Goal: Task Accomplishment & Management: Complete application form

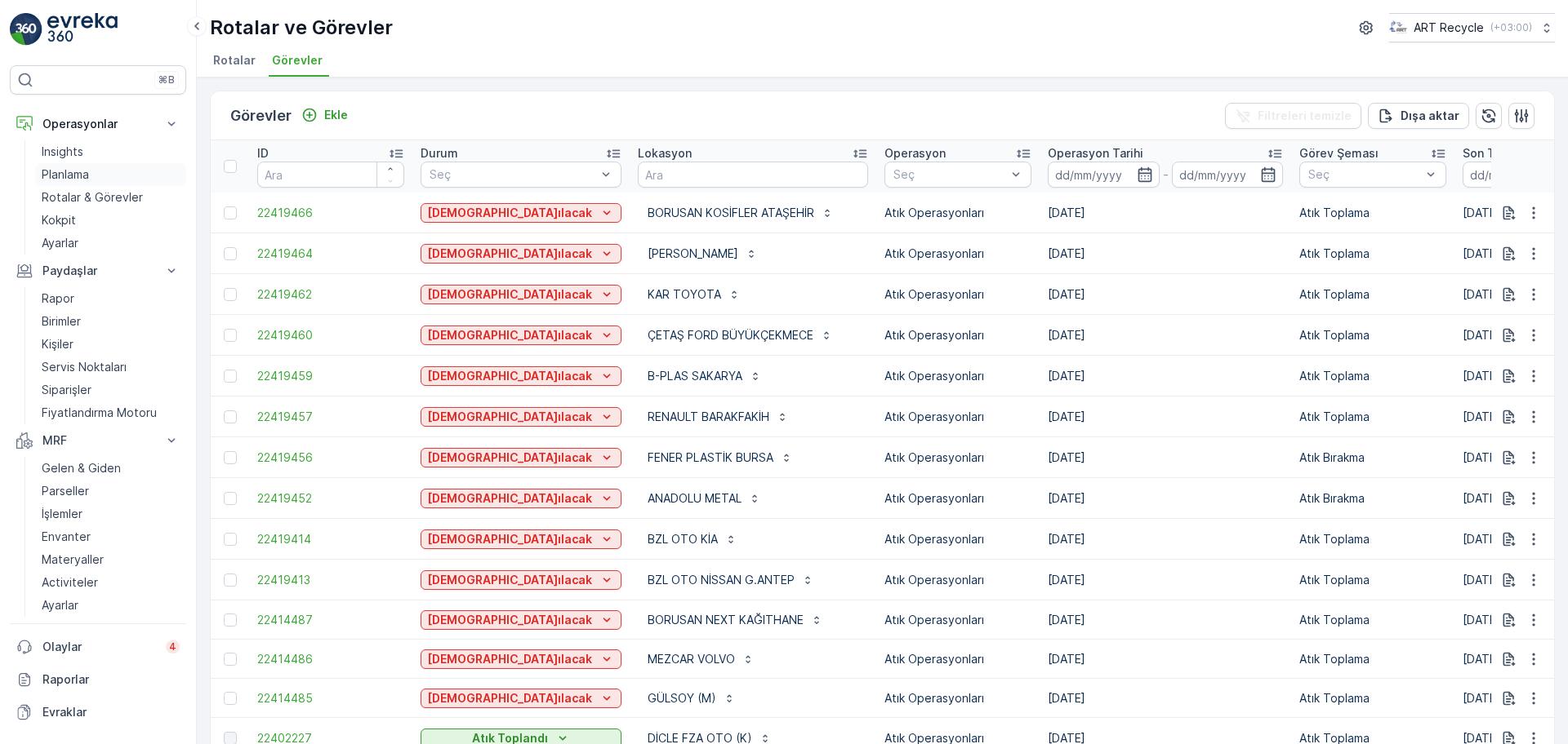
click at [93, 173] on link "Planlama" at bounding box center [110, 174] width 151 height 22
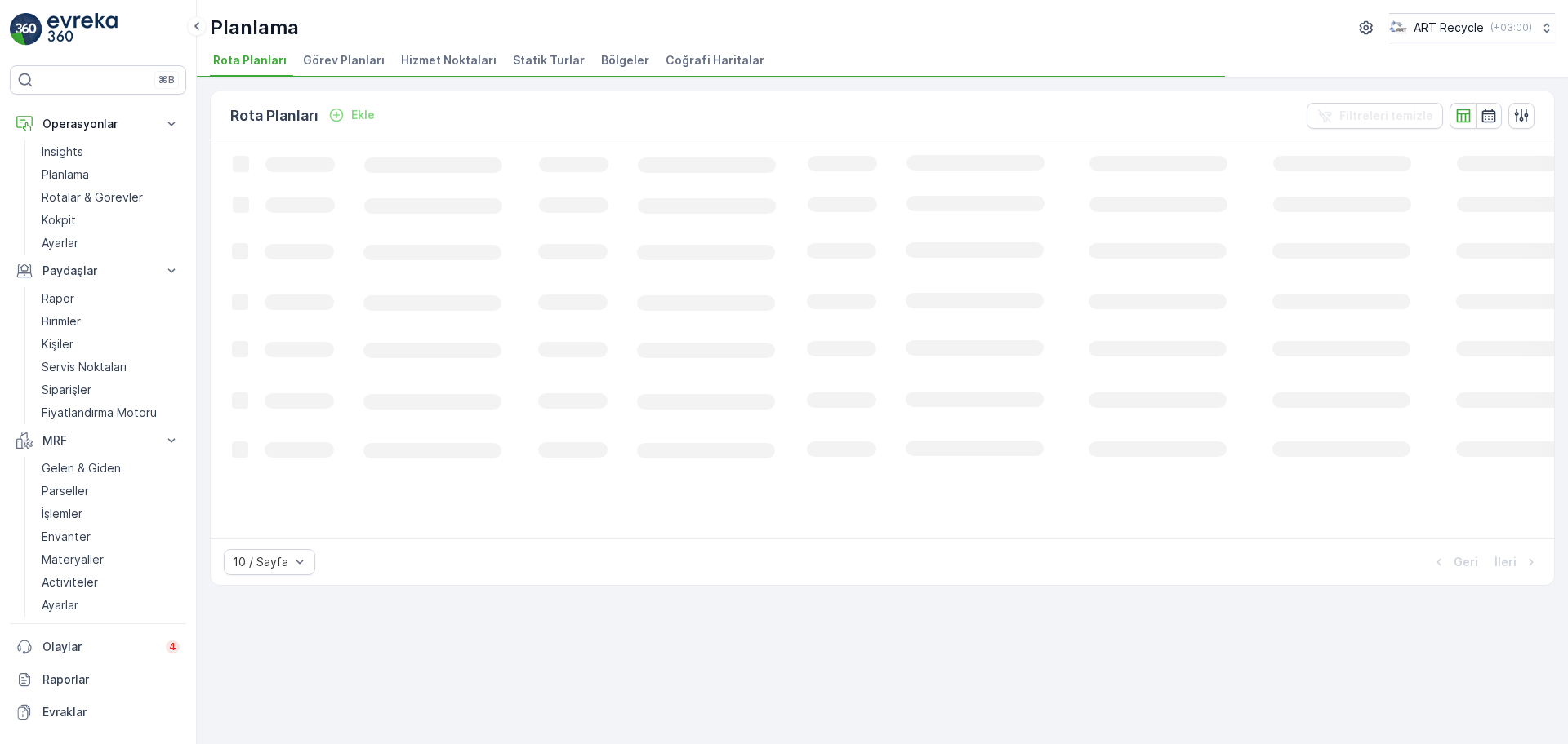
click at [455, 57] on span "Hizmet Noktaları" at bounding box center [448, 61] width 96 height 17
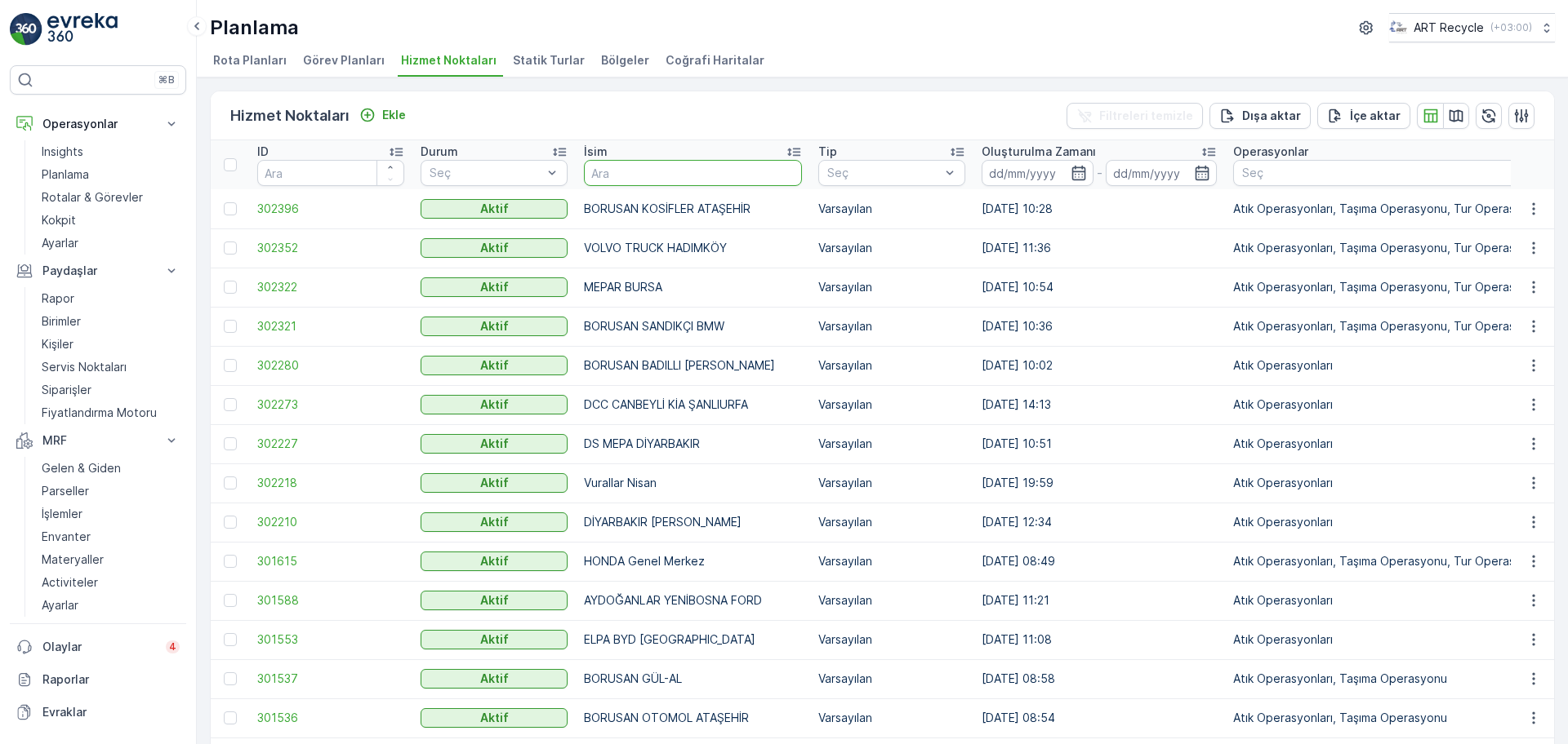
click at [685, 175] on input "text" at bounding box center [693, 172] width 218 height 26
type input "DOĞANLAR"
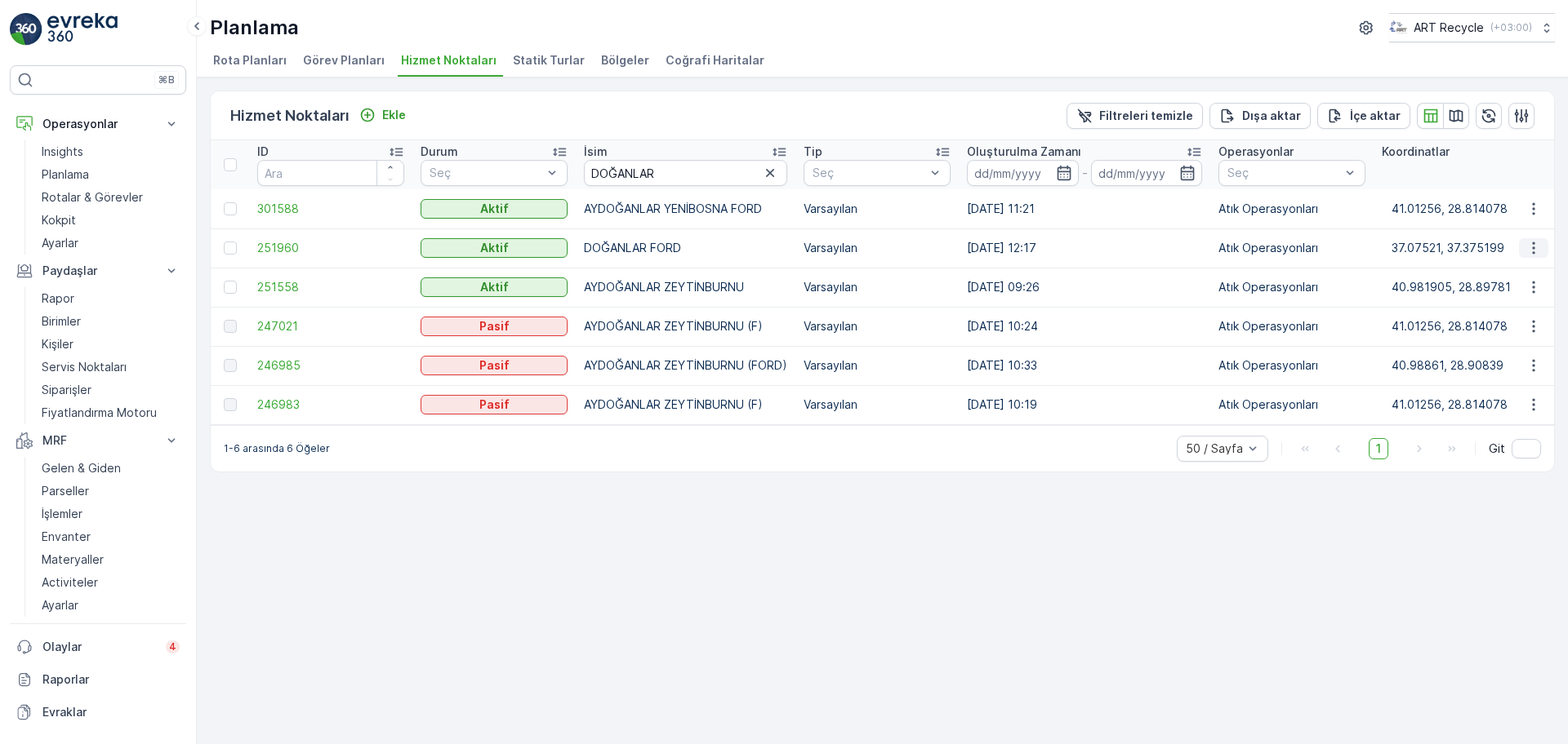
click at [1545, 239] on button "button" at bounding box center [1533, 248] width 29 height 20
click at [1515, 335] on span "Yeni Ad Hoc Görev Ekle" at bounding box center [1488, 342] width 129 height 17
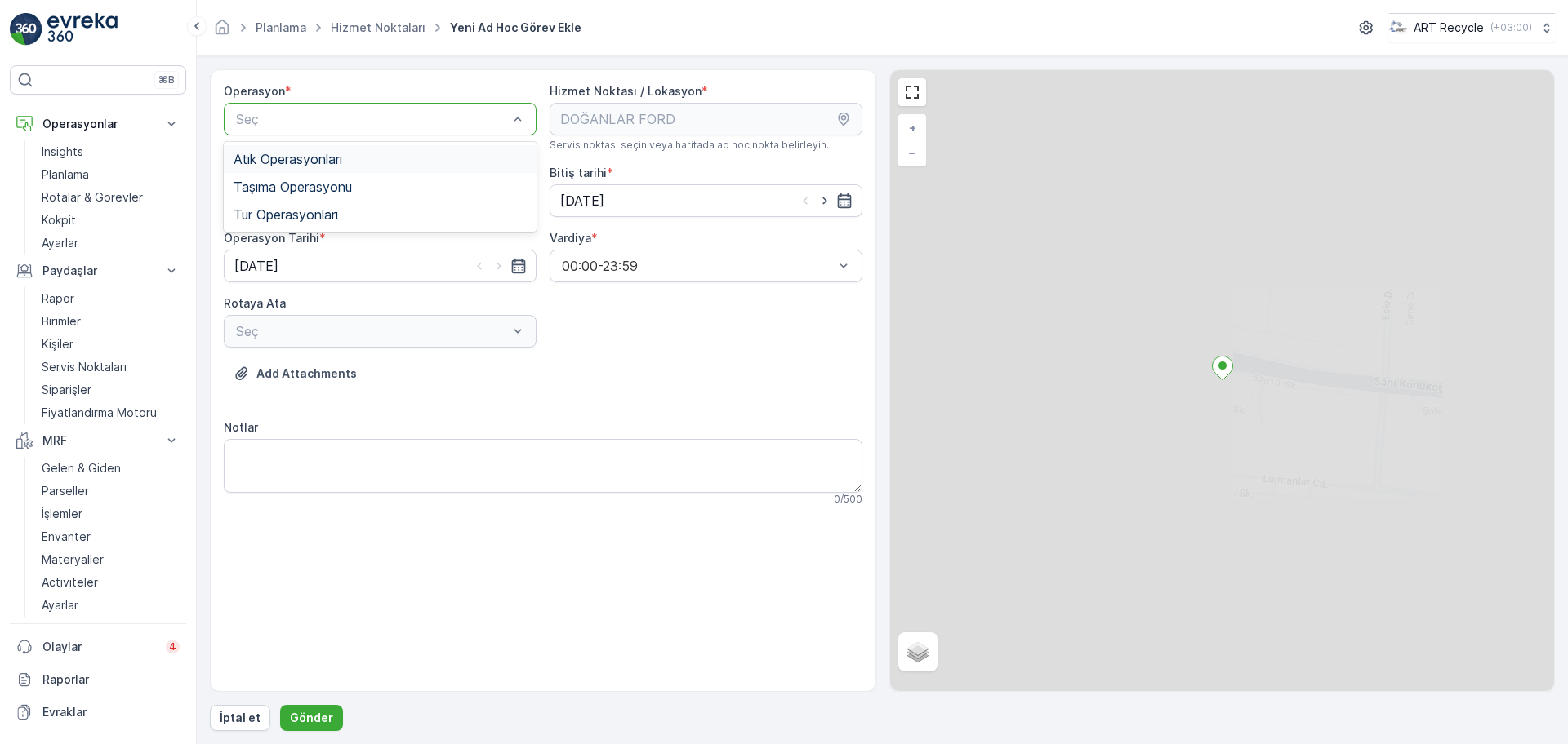
click at [335, 165] on span "Atık Operasyonları" at bounding box center [288, 159] width 108 height 15
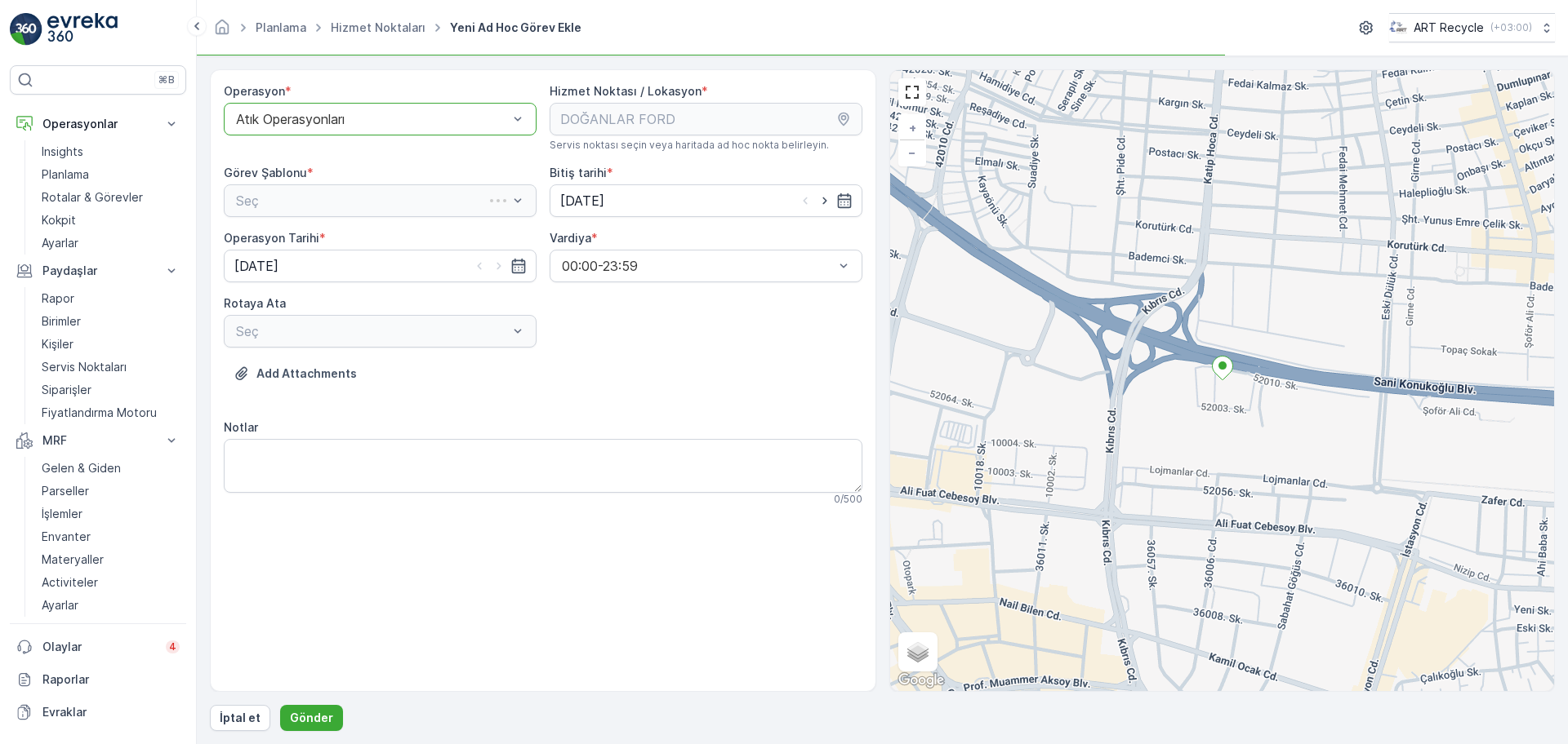
click at [348, 212] on div "Seç" at bounding box center [379, 200] width 313 height 32
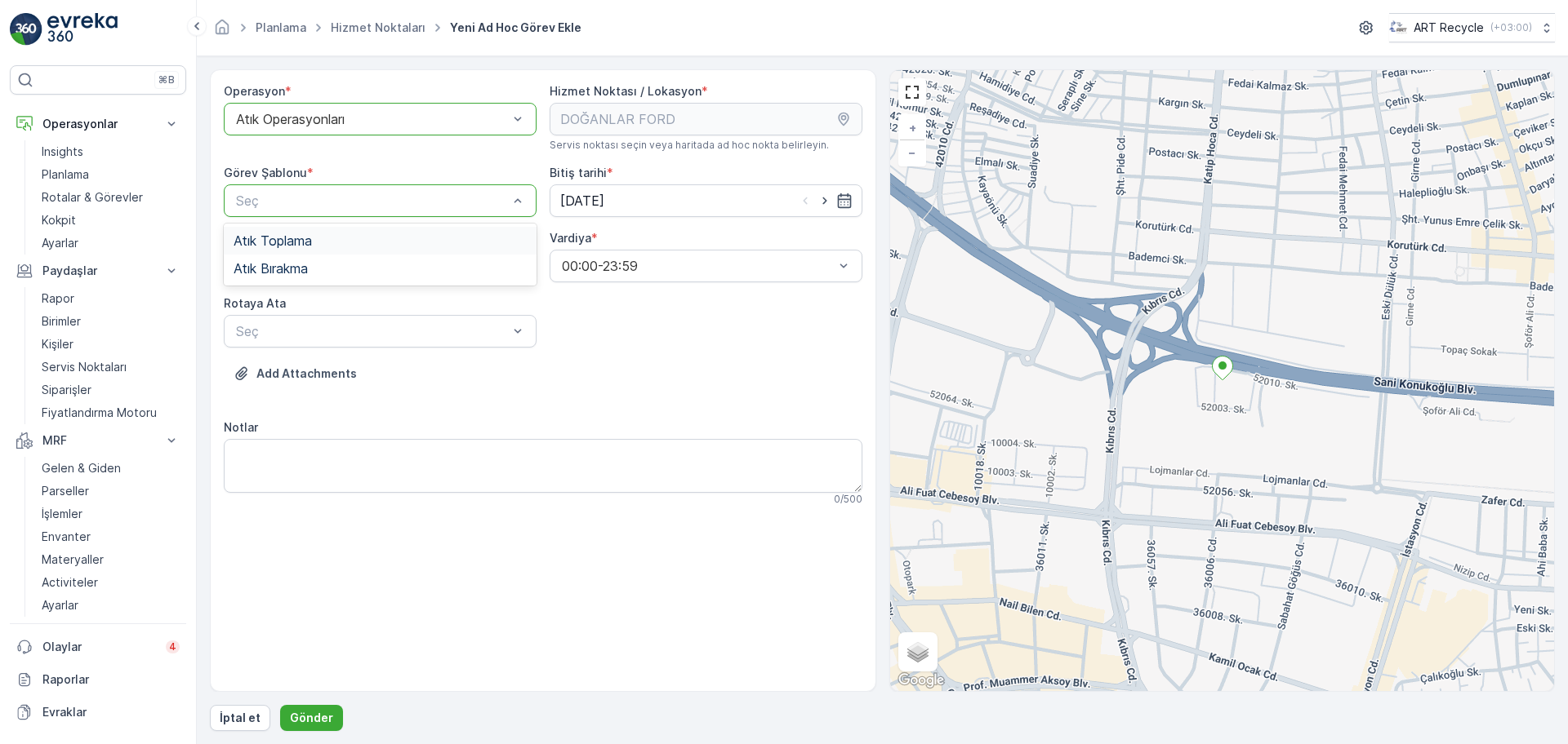
click at [333, 242] on div "Atık Toplama" at bounding box center [380, 241] width 293 height 15
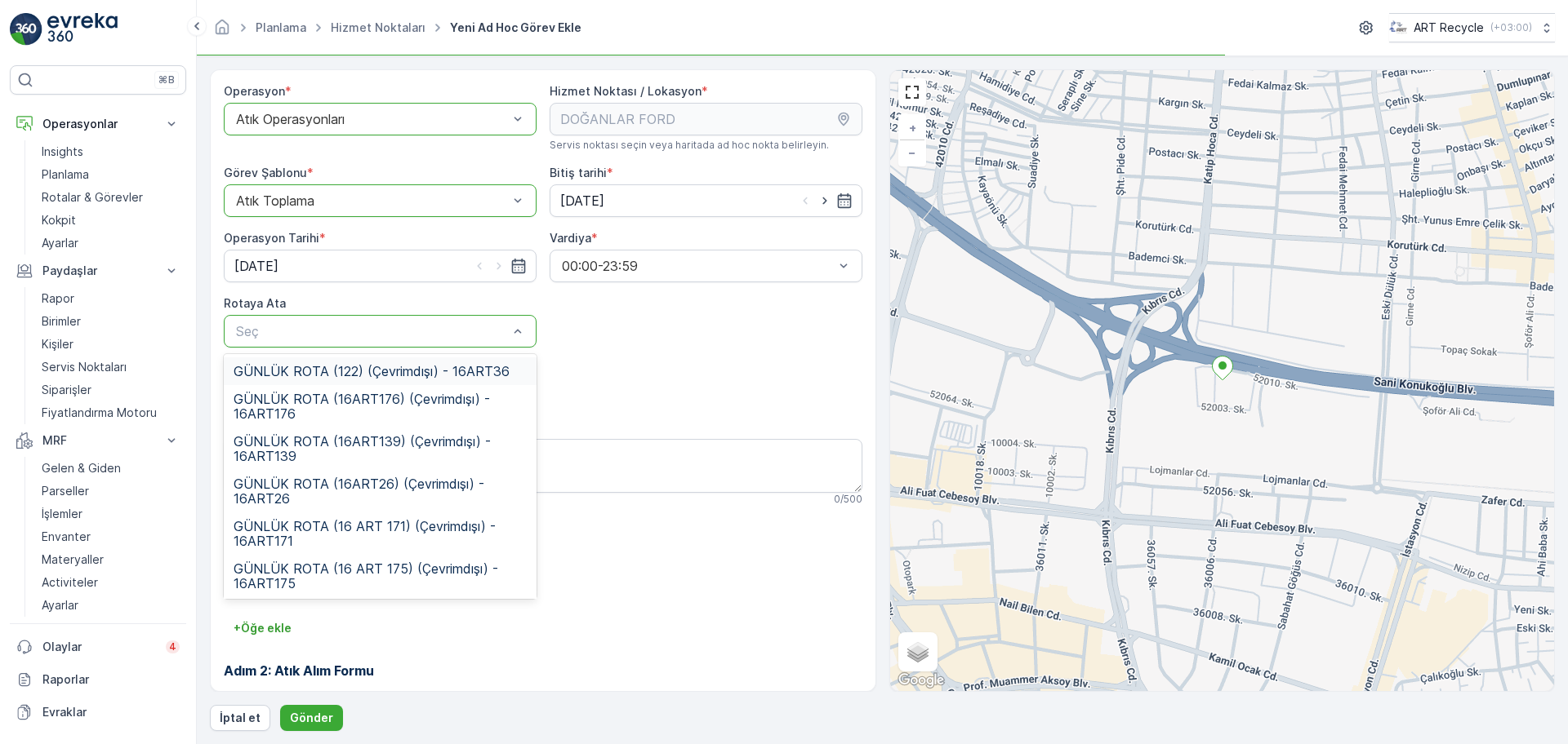
click at [315, 315] on div "Seç" at bounding box center [379, 331] width 313 height 32
click at [372, 522] on span "GÜNLÜK ROTA (16 ART 171) (Çevrimdışı) - 16ART171" at bounding box center [380, 533] width 293 height 29
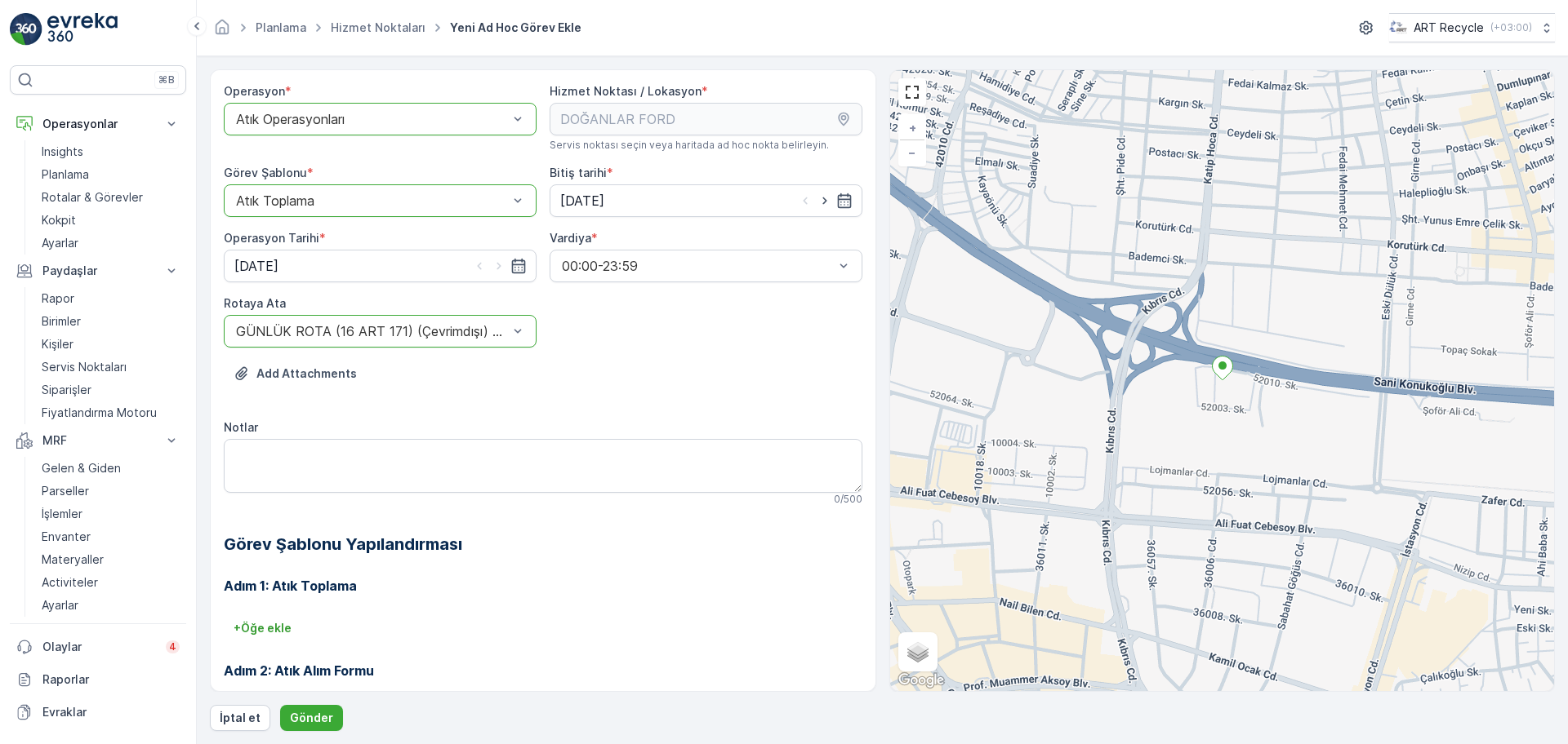
click at [579, 609] on div "Adım 1: Atık Toplama + Öğe ekle Adım 2: Atık Alım Formu Yapılandırma gerekmez. …" at bounding box center [543, 687] width 639 height 261
click at [311, 716] on p "Gönder" at bounding box center [312, 718] width 43 height 17
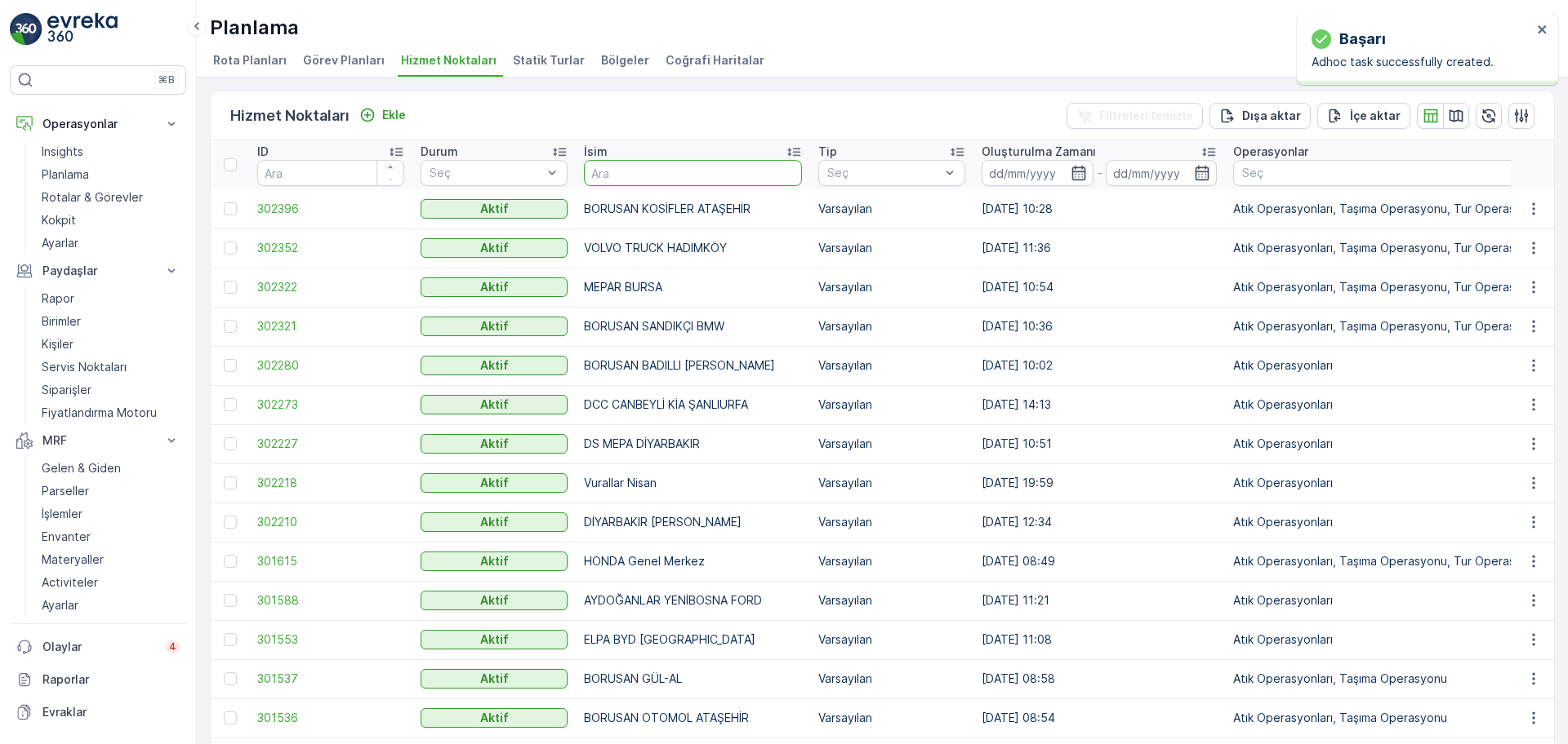
click at [678, 180] on input "text" at bounding box center [693, 172] width 218 height 26
type input "İNTER"
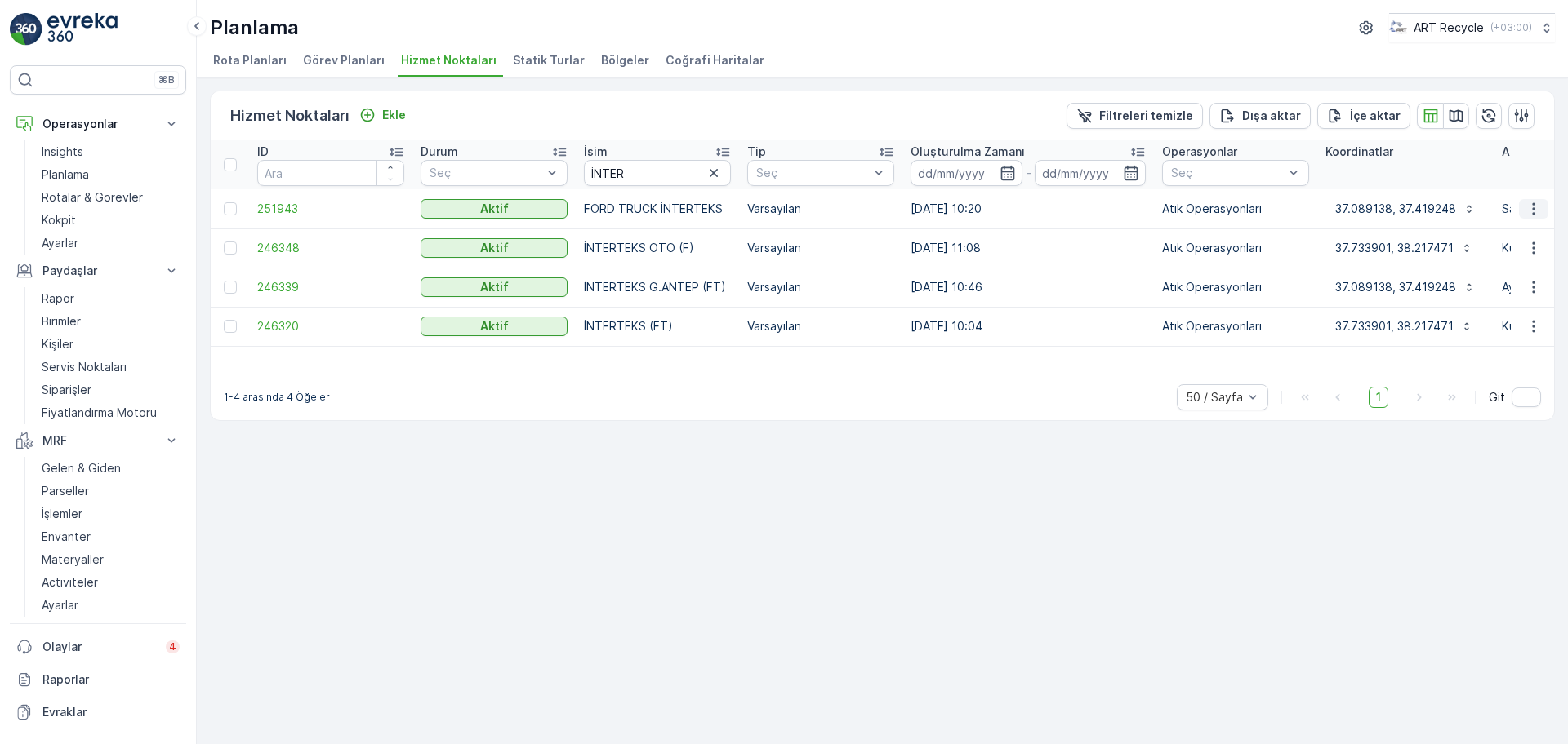
click at [1530, 201] on icon "button" at bounding box center [1534, 209] width 17 height 17
click at [1473, 291] on div "Yeni Ad Hoc Görev Ekle" at bounding box center [1490, 302] width 148 height 22
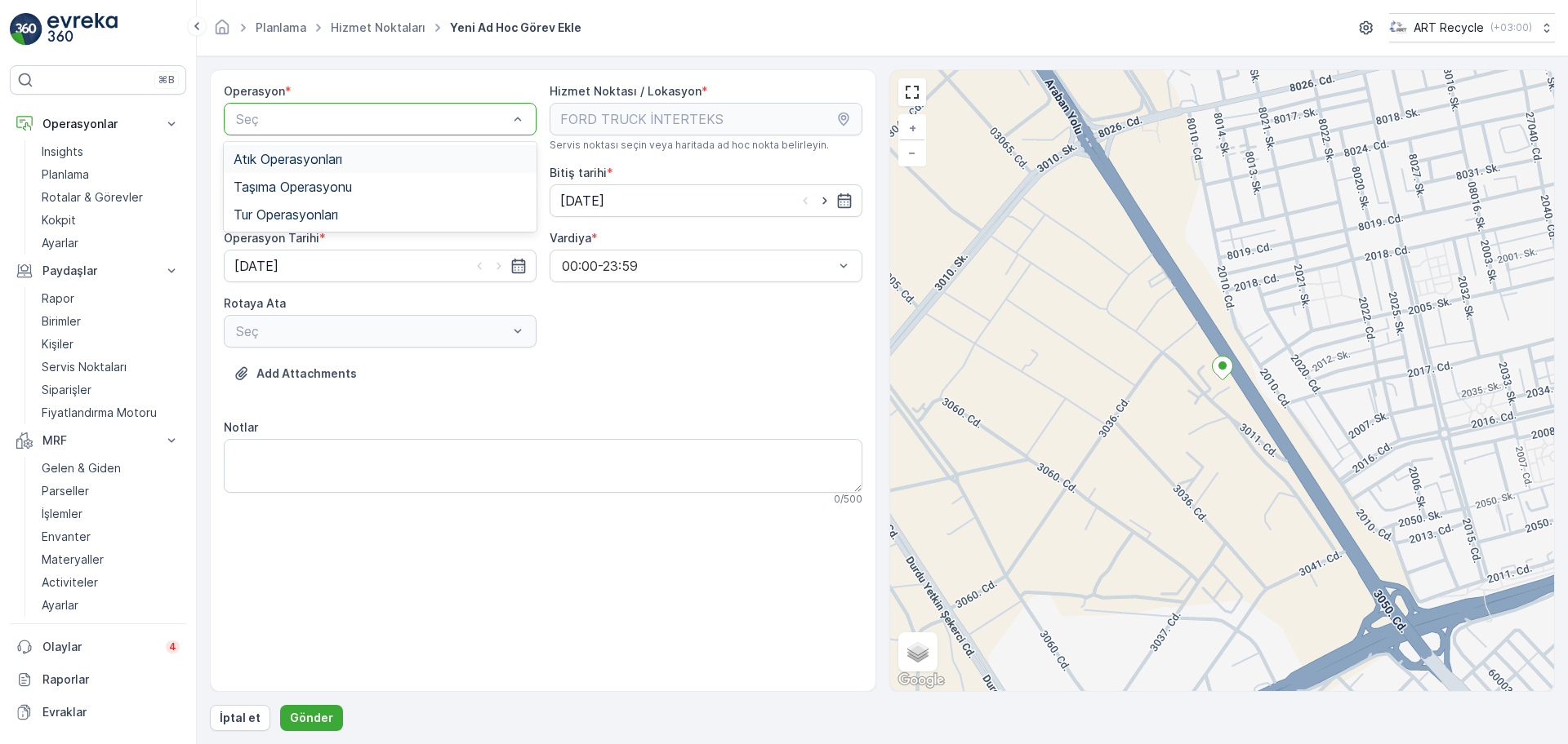
click at [323, 157] on span "Atık Operasyonları" at bounding box center [288, 159] width 108 height 15
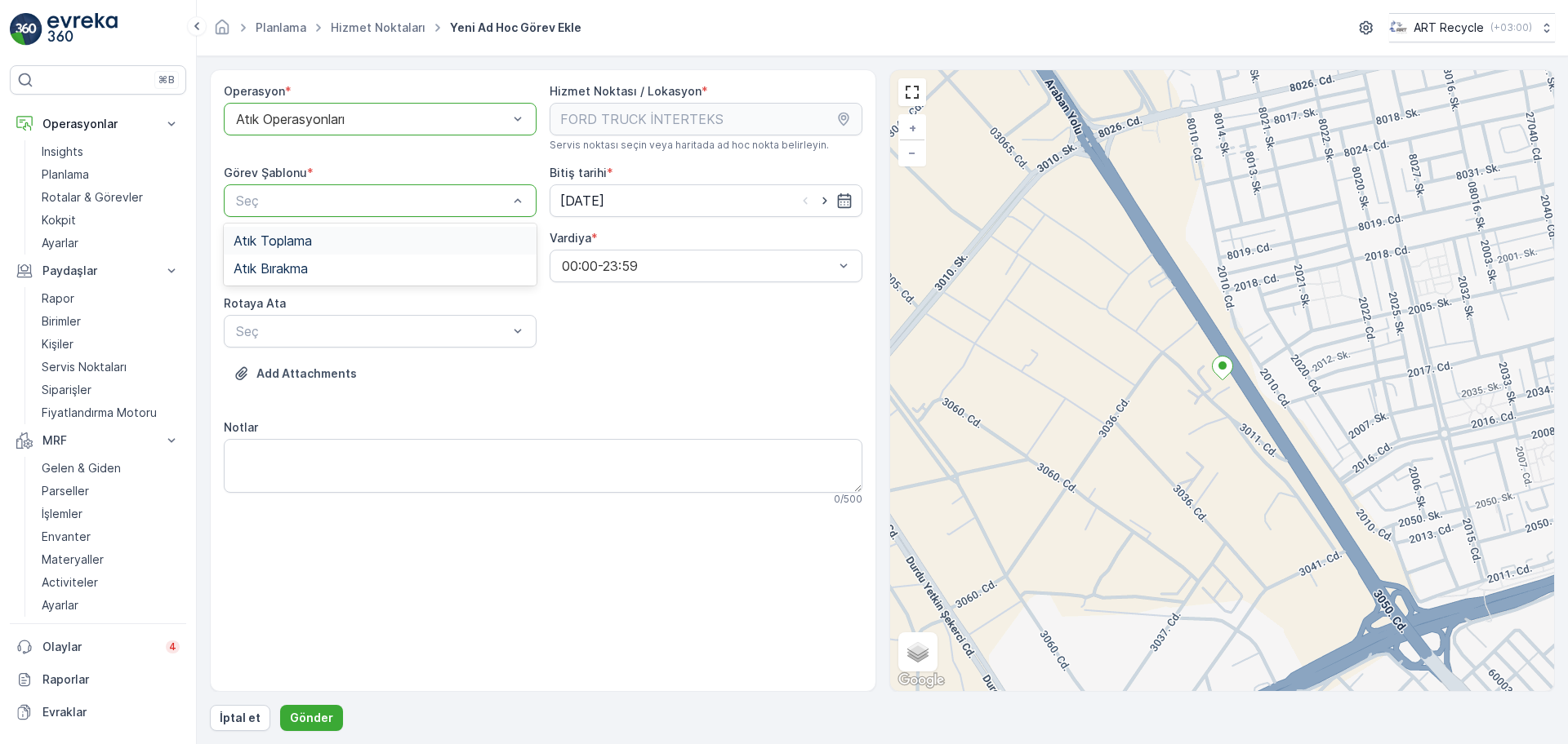
click at [323, 184] on div "Seç" at bounding box center [379, 200] width 313 height 32
click at [320, 237] on div "Atık Toplama" at bounding box center [380, 241] width 293 height 15
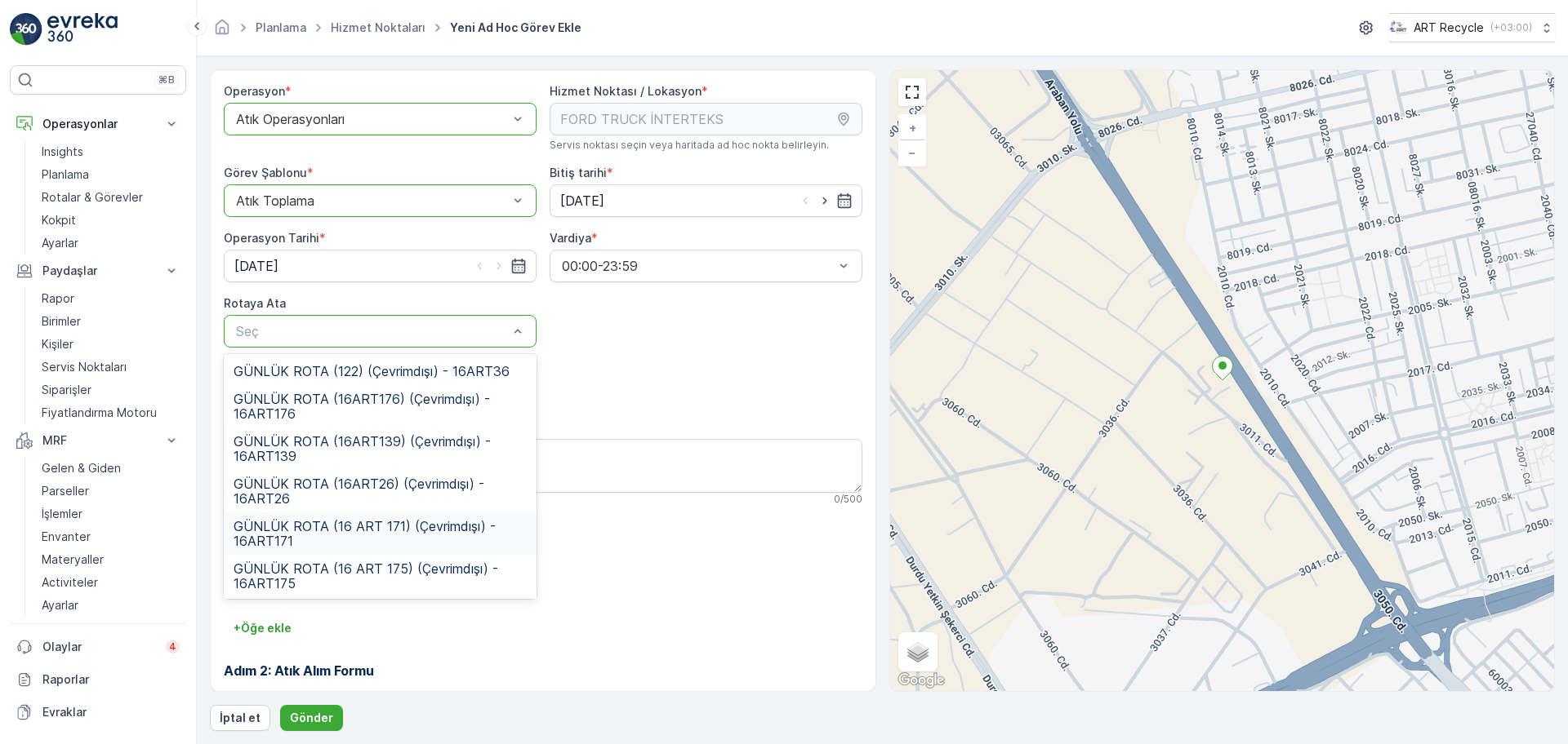
click at [388, 530] on span "GÜNLÜK ROTA (16 ART 171) (Çevrimdışı) - 16ART171" at bounding box center [380, 533] width 293 height 29
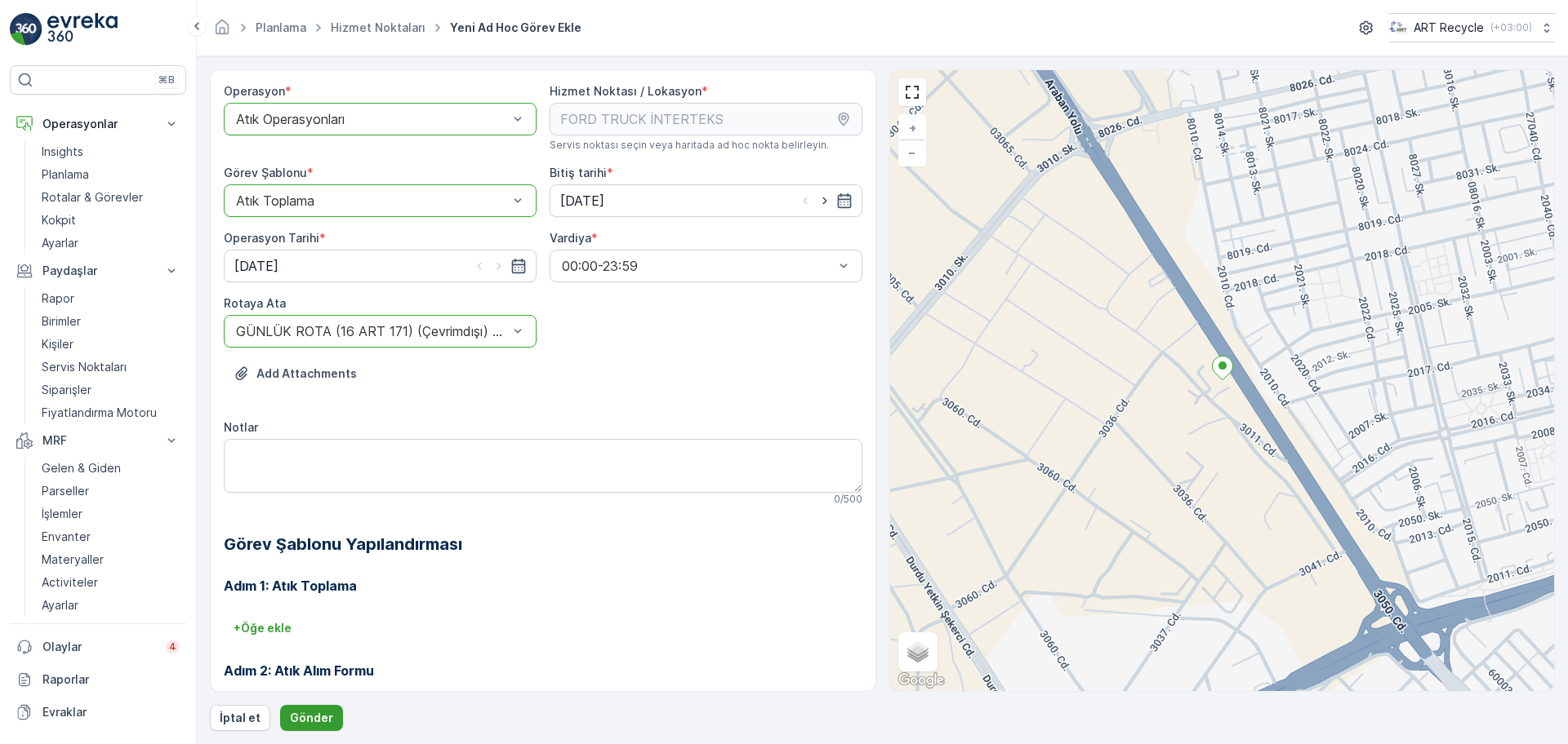
click at [301, 715] on p "Gönder" at bounding box center [312, 718] width 43 height 17
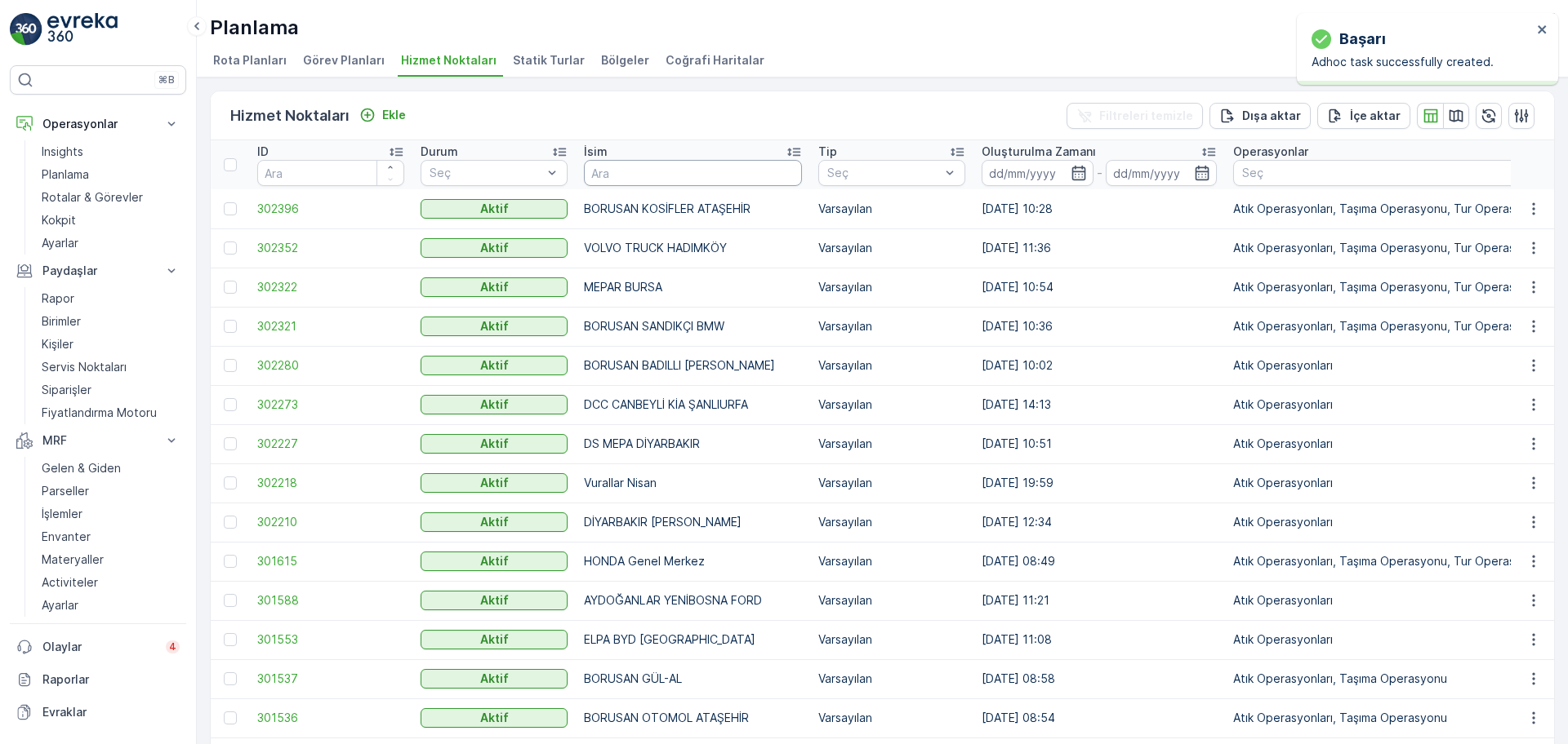
click at [665, 179] on input "text" at bounding box center [693, 172] width 218 height 26
type input "ERENLER"
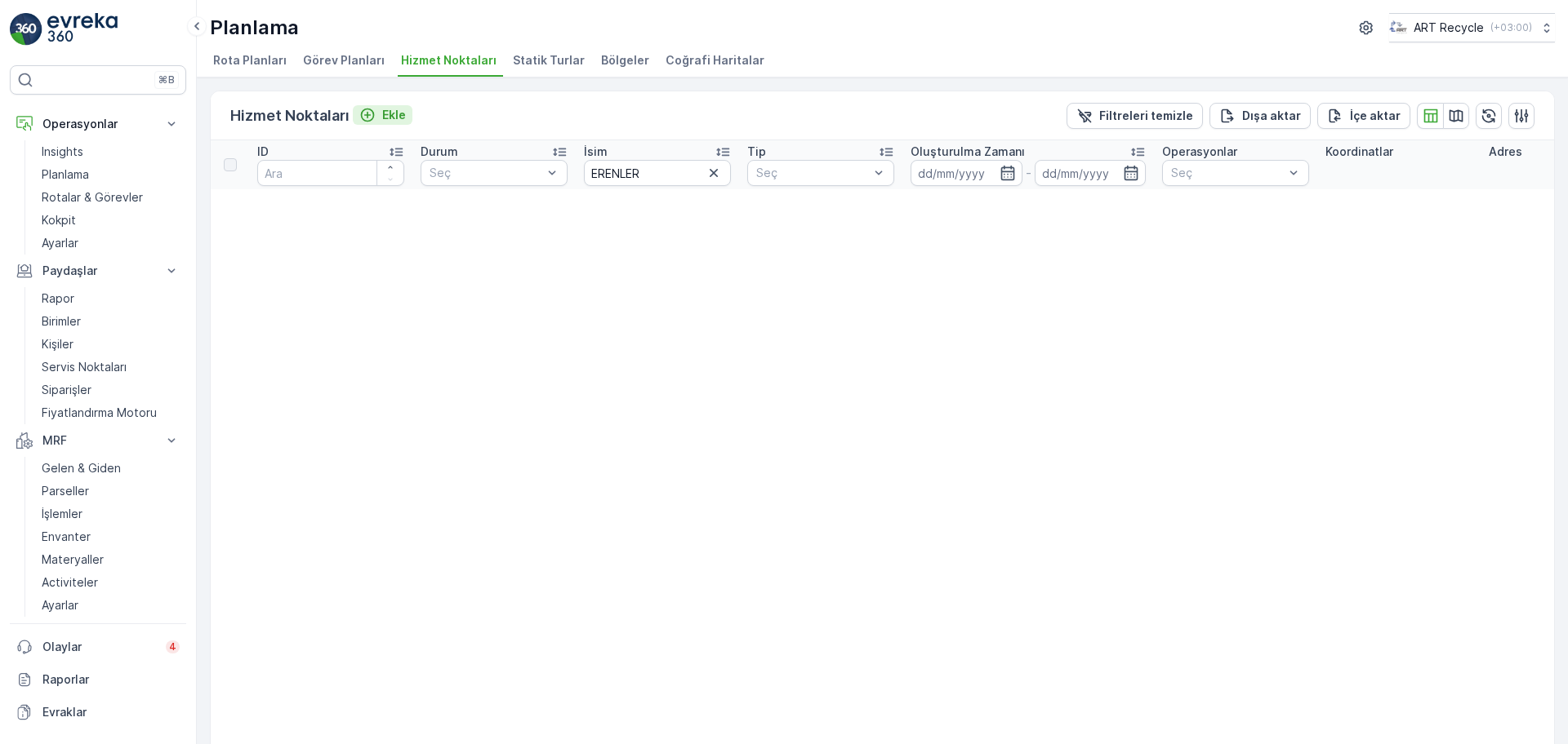
click at [373, 115] on icon "Ekle" at bounding box center [368, 115] width 14 height 14
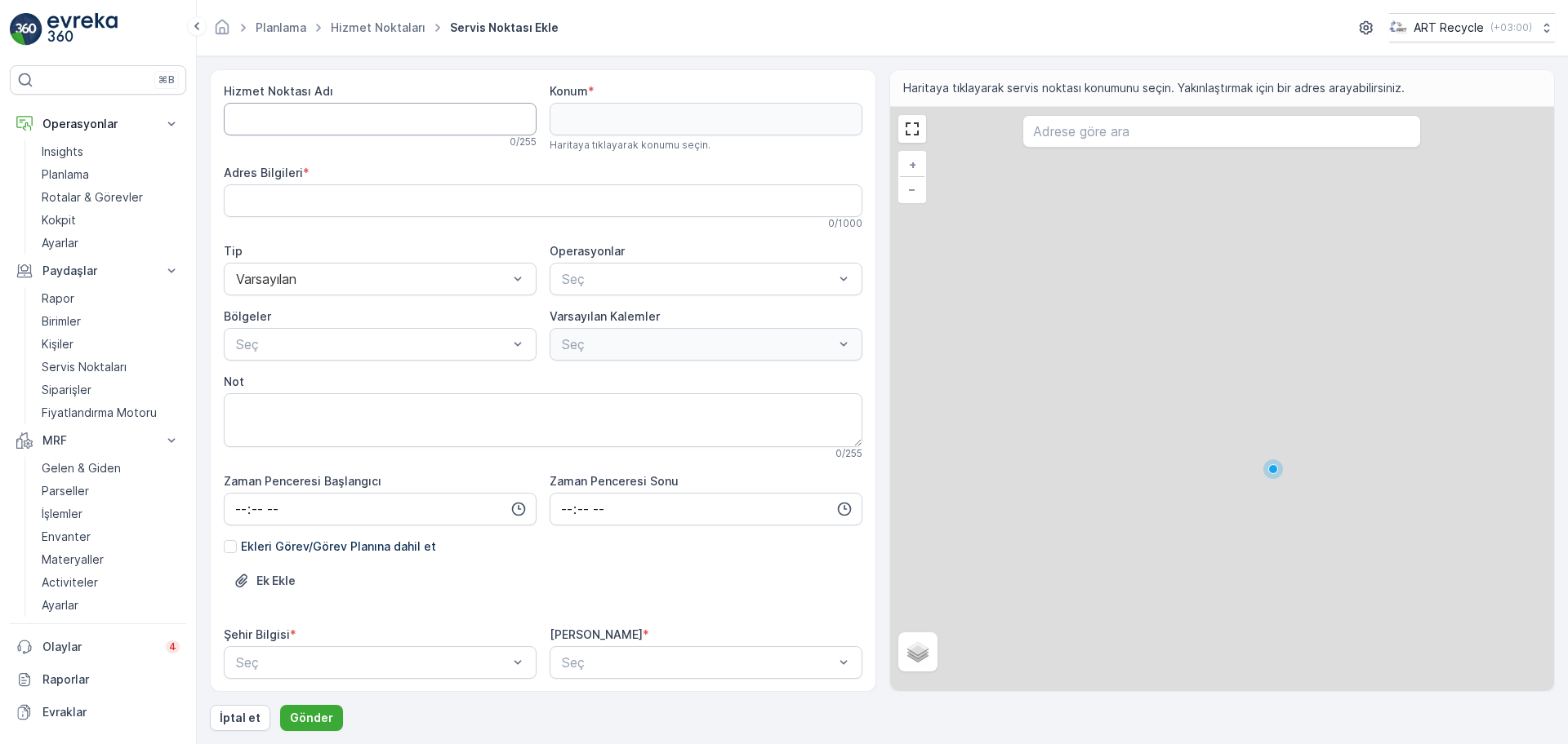
click at [447, 114] on Adı "Hizmet Noktası Adı" at bounding box center [379, 118] width 313 height 32
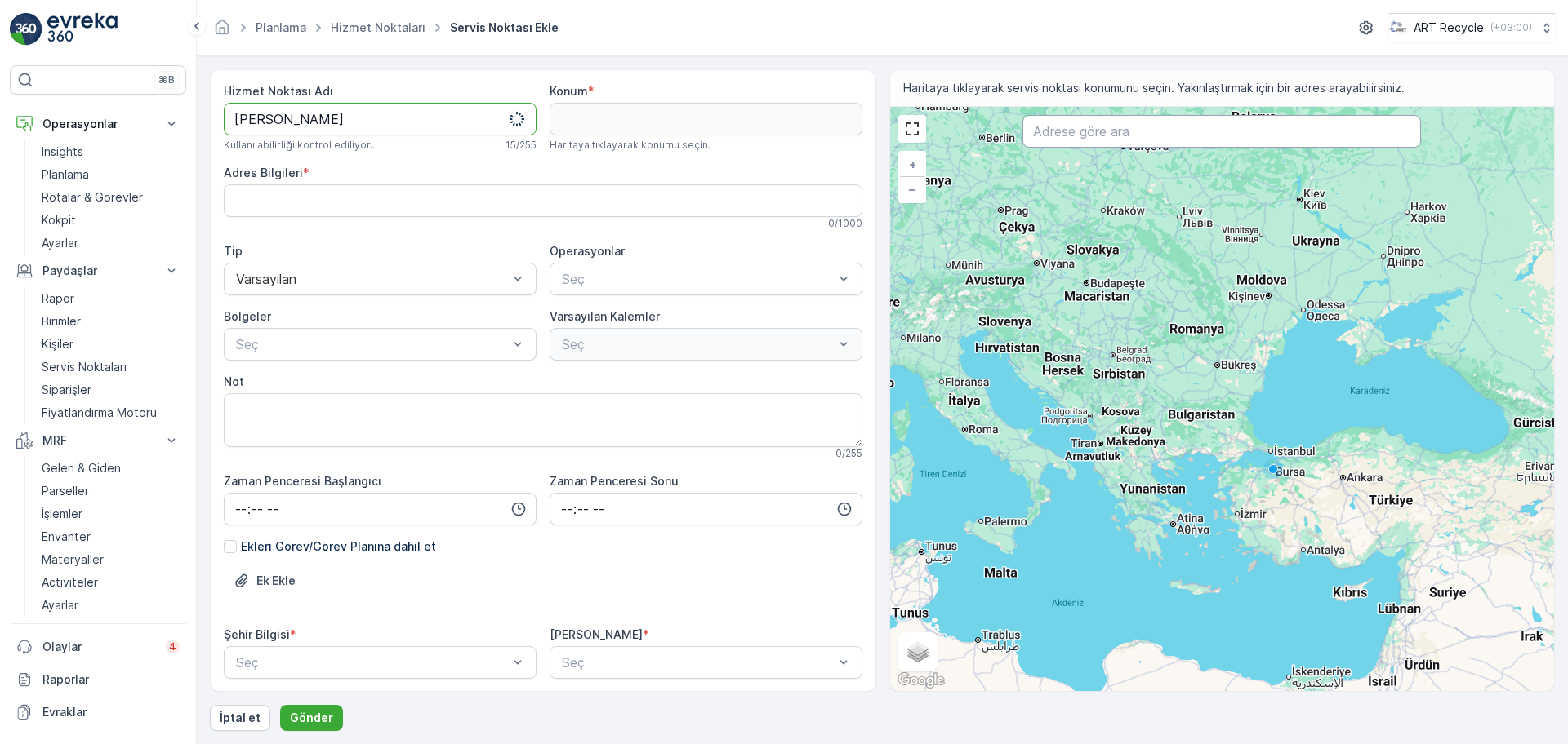
type Adı "[PERSON_NAME]"
click at [1216, 121] on input "text" at bounding box center [1221, 131] width 398 height 32
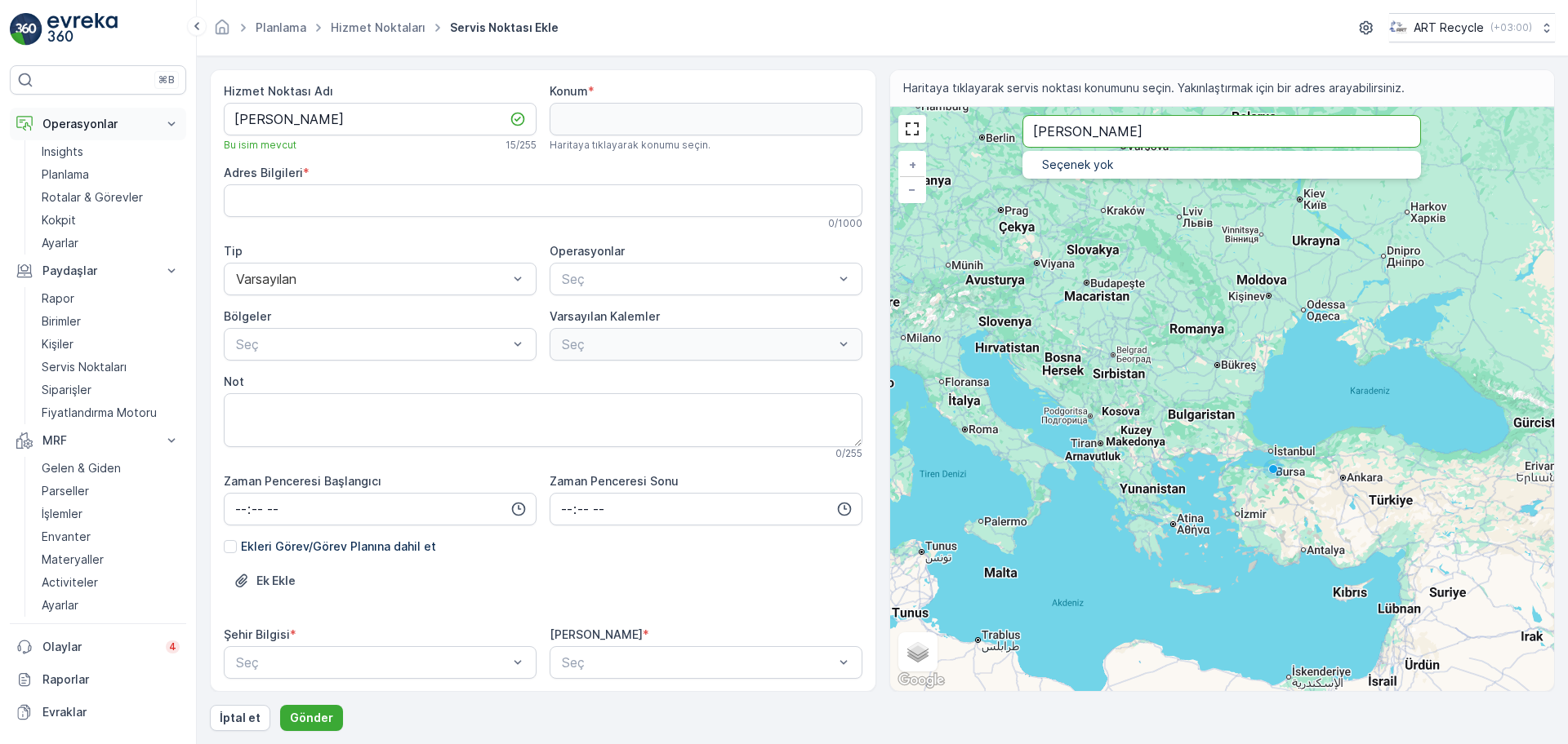
drag, startPoint x: 1150, startPoint y: 139, endPoint x: 113, endPoint y: 131, distance: 1037.0
click at [248, 127] on div "Hizmet Noktası Adı BORUSAN ERENLER Bu isim mevcut 15 / 255 Konum * Haritaya tık…" at bounding box center [882, 380] width 1345 height 622
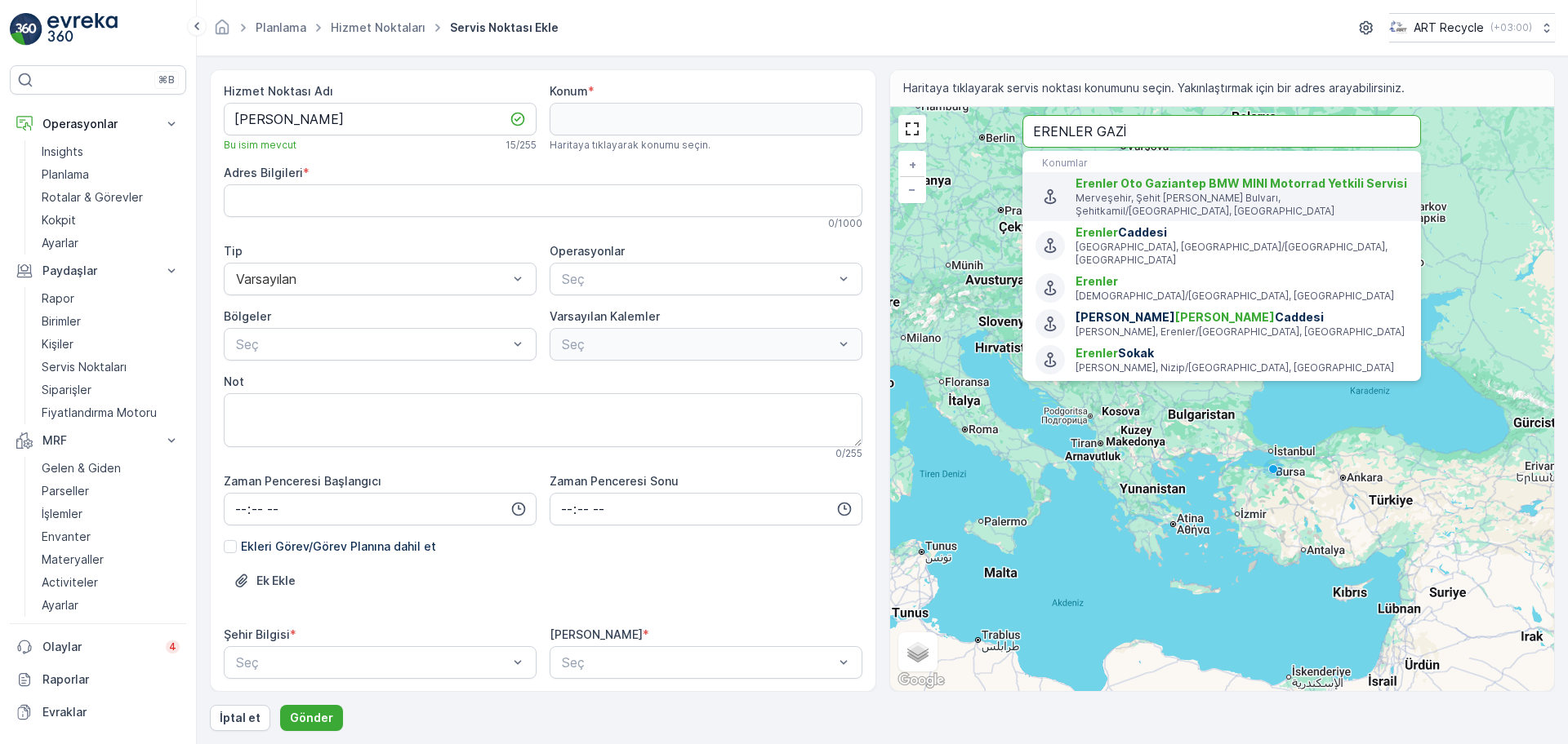
type input "ERENLER GAZİ"
click at [1211, 181] on span "Erenler Oto Gaziantep BMW MINI Motorrad Yetkili Servisi" at bounding box center [1241, 183] width 332 height 14
type input "37.0918763,37.4001052"
type Bilgileri "Merveşehir, Şehit Ömer [STREET_ADDRESS]"
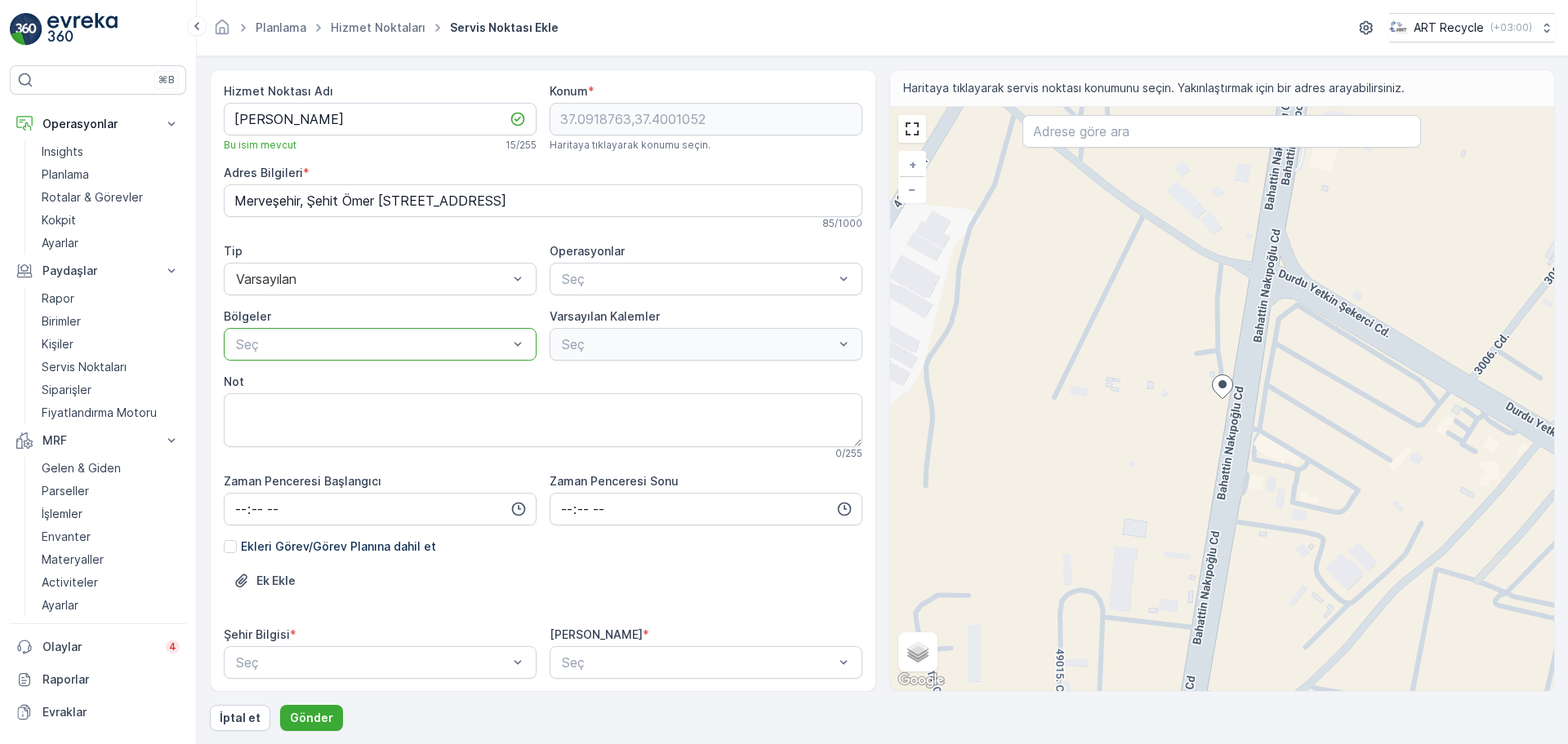
click at [308, 336] on p "Seç" at bounding box center [372, 345] width 272 height 20
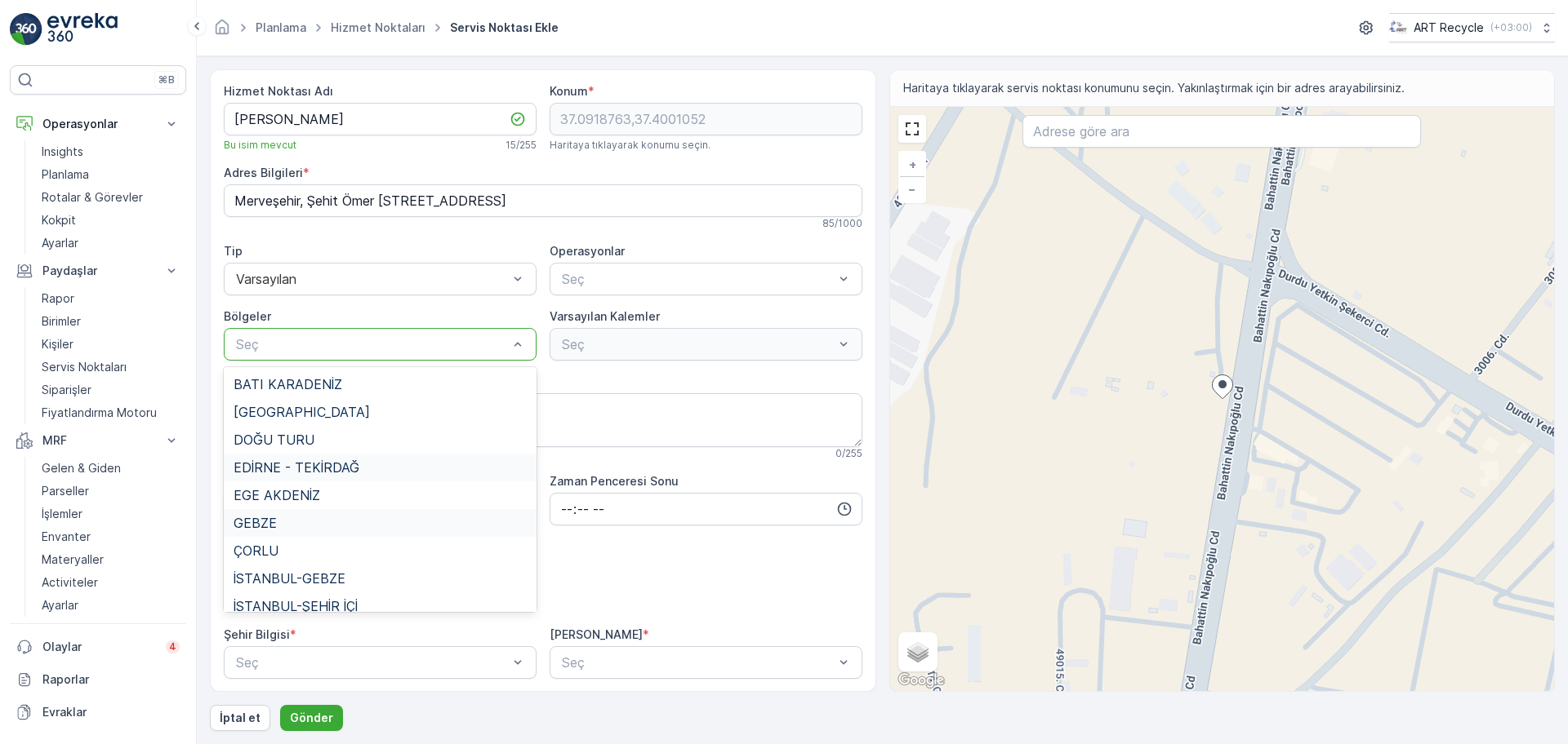
scroll to position [39, 0]
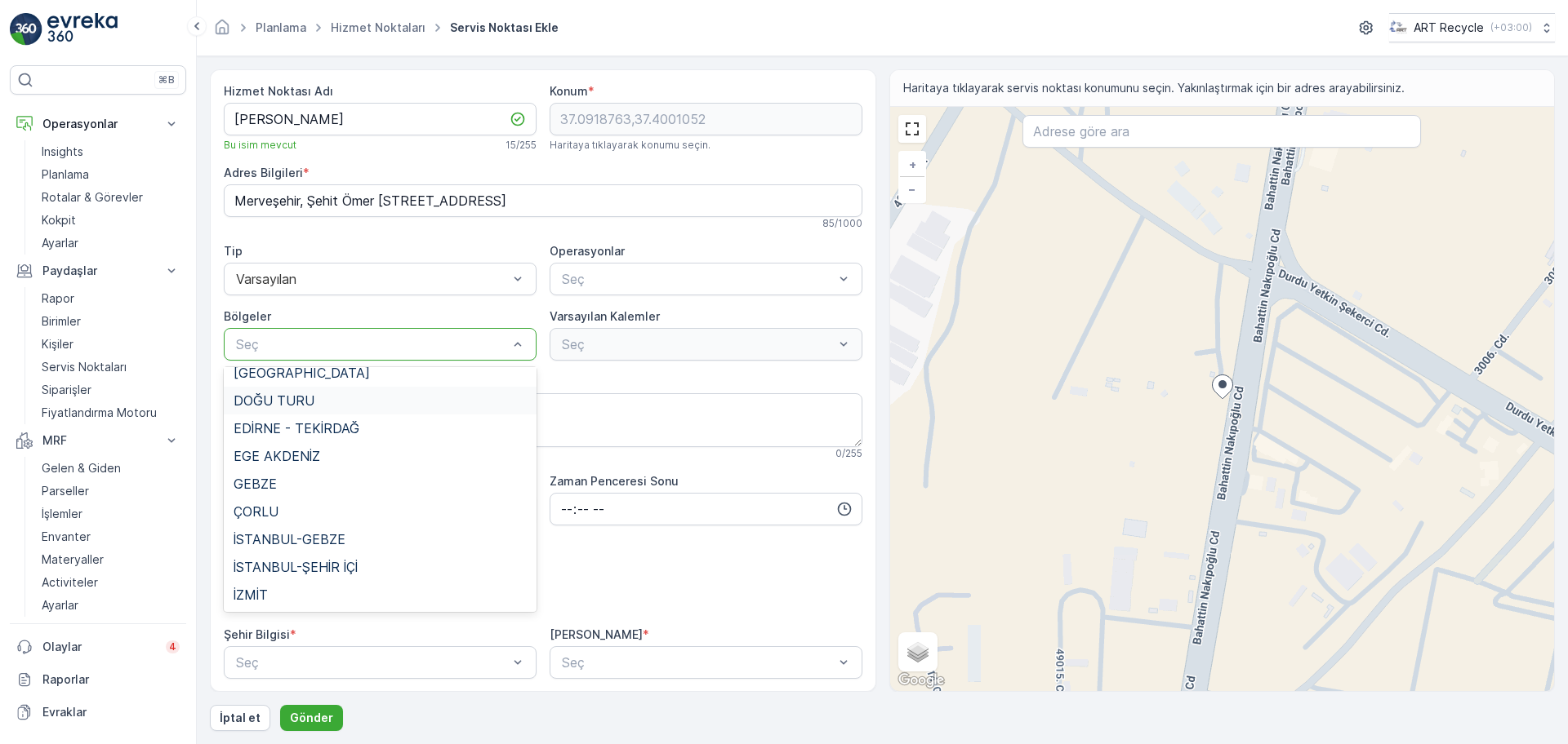
click at [301, 393] on span "DOĞU TURU" at bounding box center [273, 401] width 81 height 15
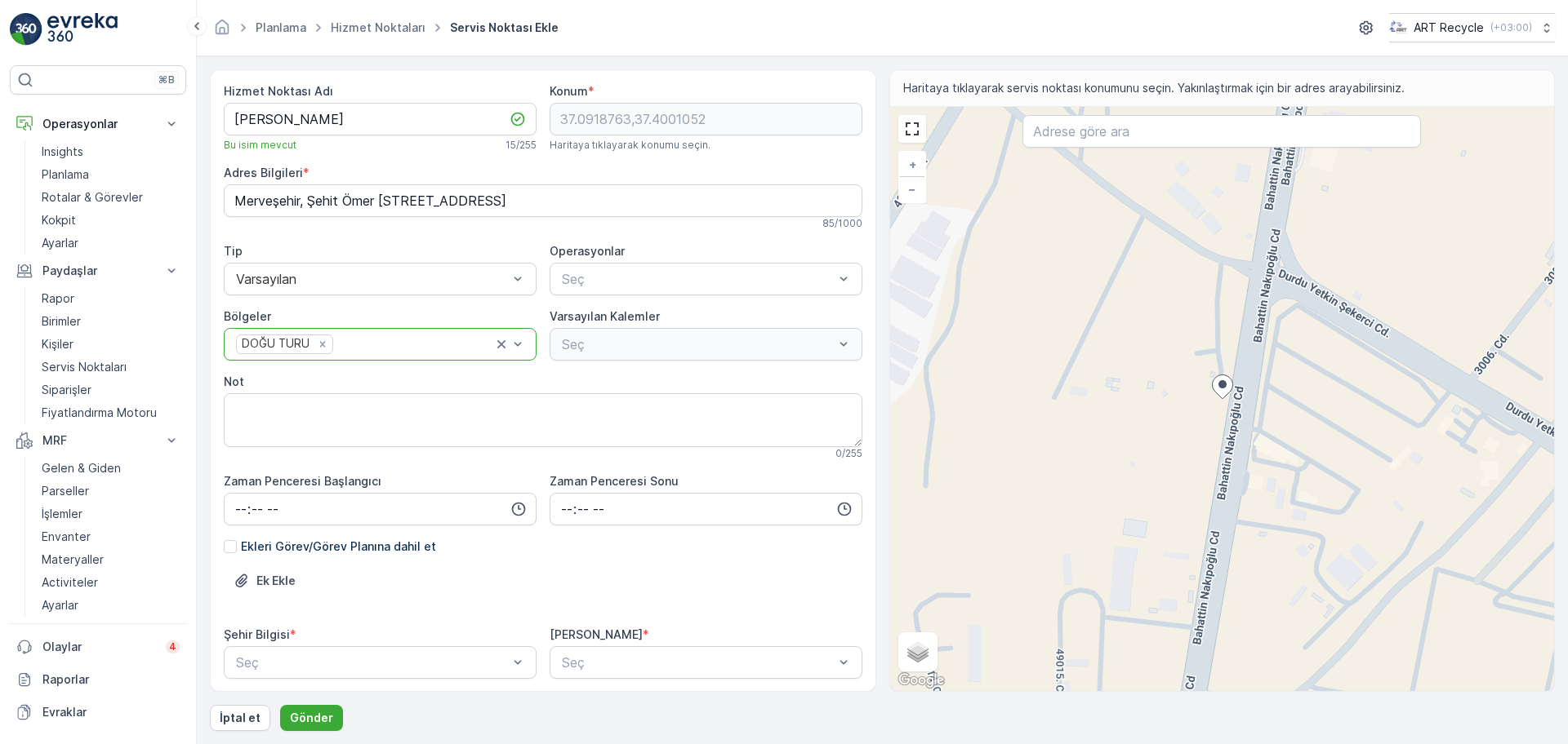
click at [483, 578] on div "Ek Ekle" at bounding box center [543, 591] width 639 height 46
click at [299, 712] on p "Gönder" at bounding box center [312, 718] width 43 height 17
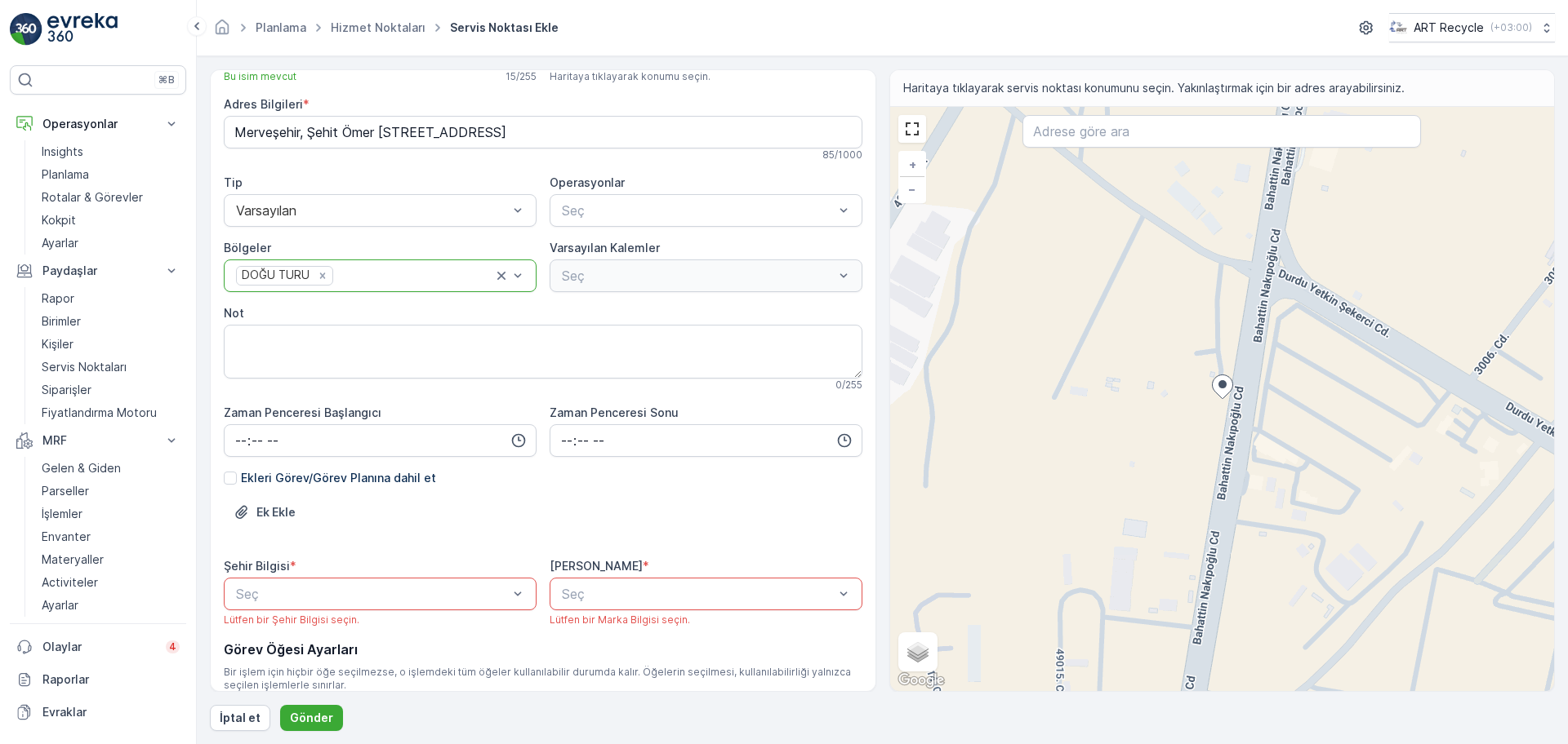
scroll to position [102, 0]
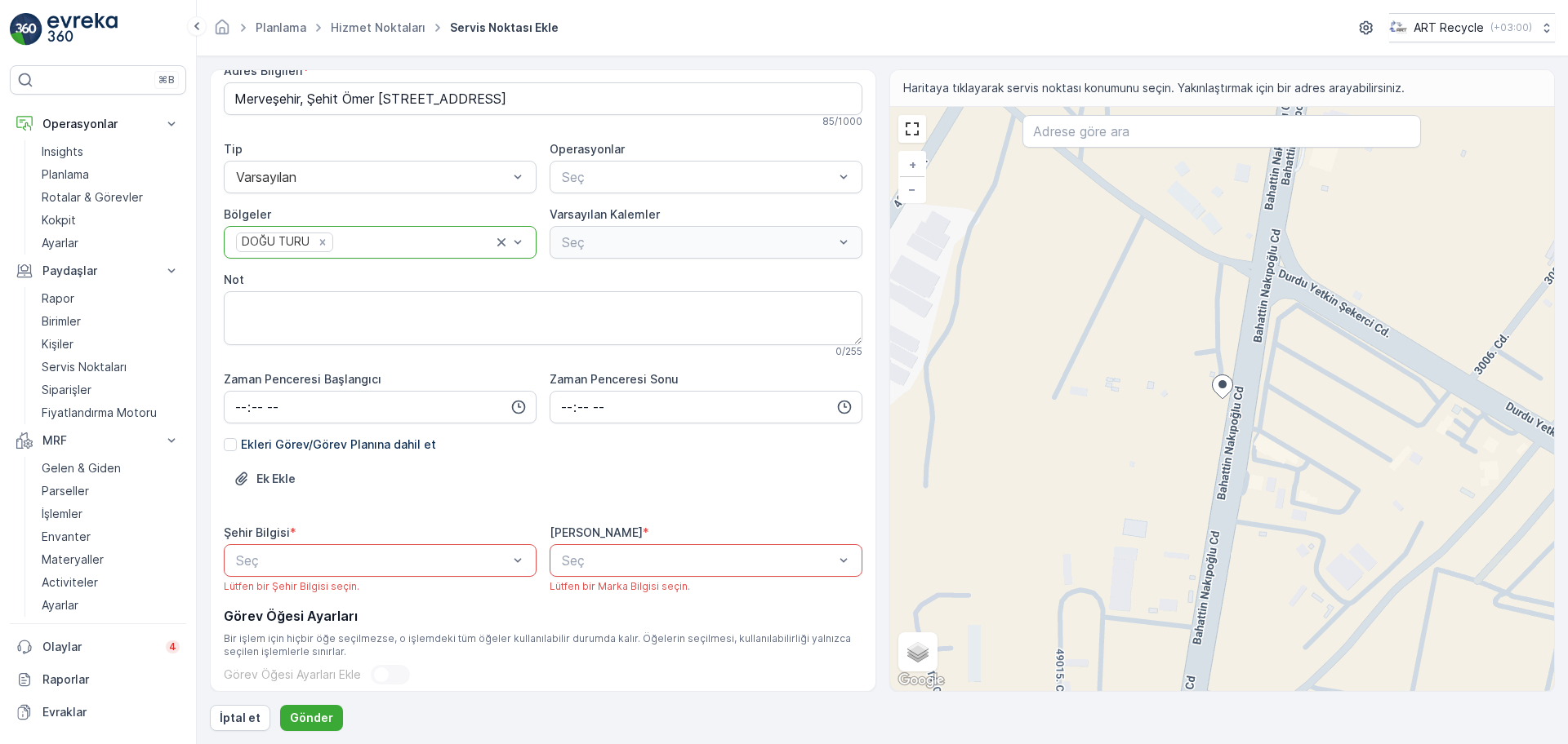
click at [335, 578] on div "Şehir Bilgisi * Seç Lütfen bir Şehir Bilgisi seçin." at bounding box center [379, 559] width 313 height 68
click at [337, 564] on div at bounding box center [372, 561] width 275 height 15
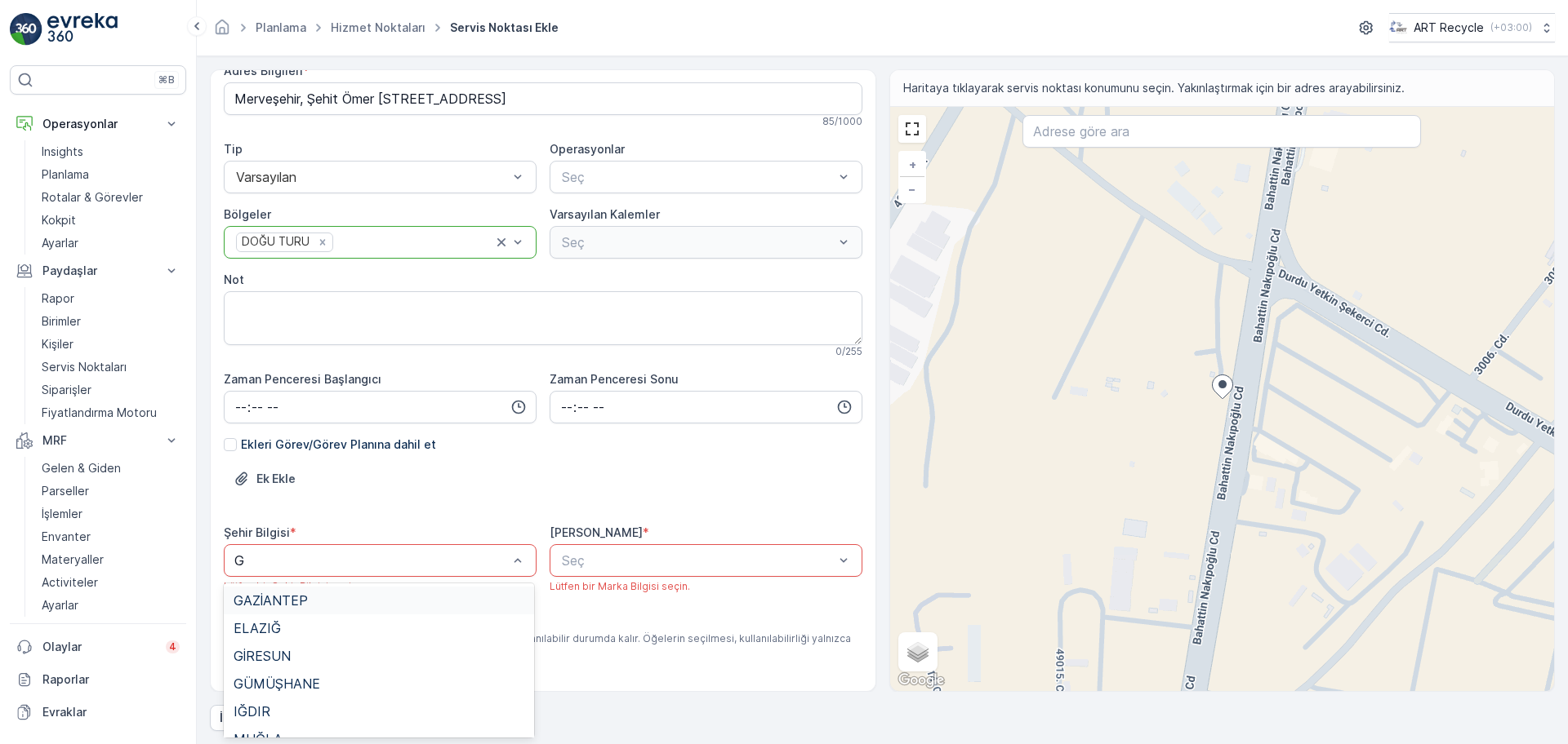
type input "GA"
click at [295, 595] on span "GAZİANTEP" at bounding box center [270, 601] width 74 height 15
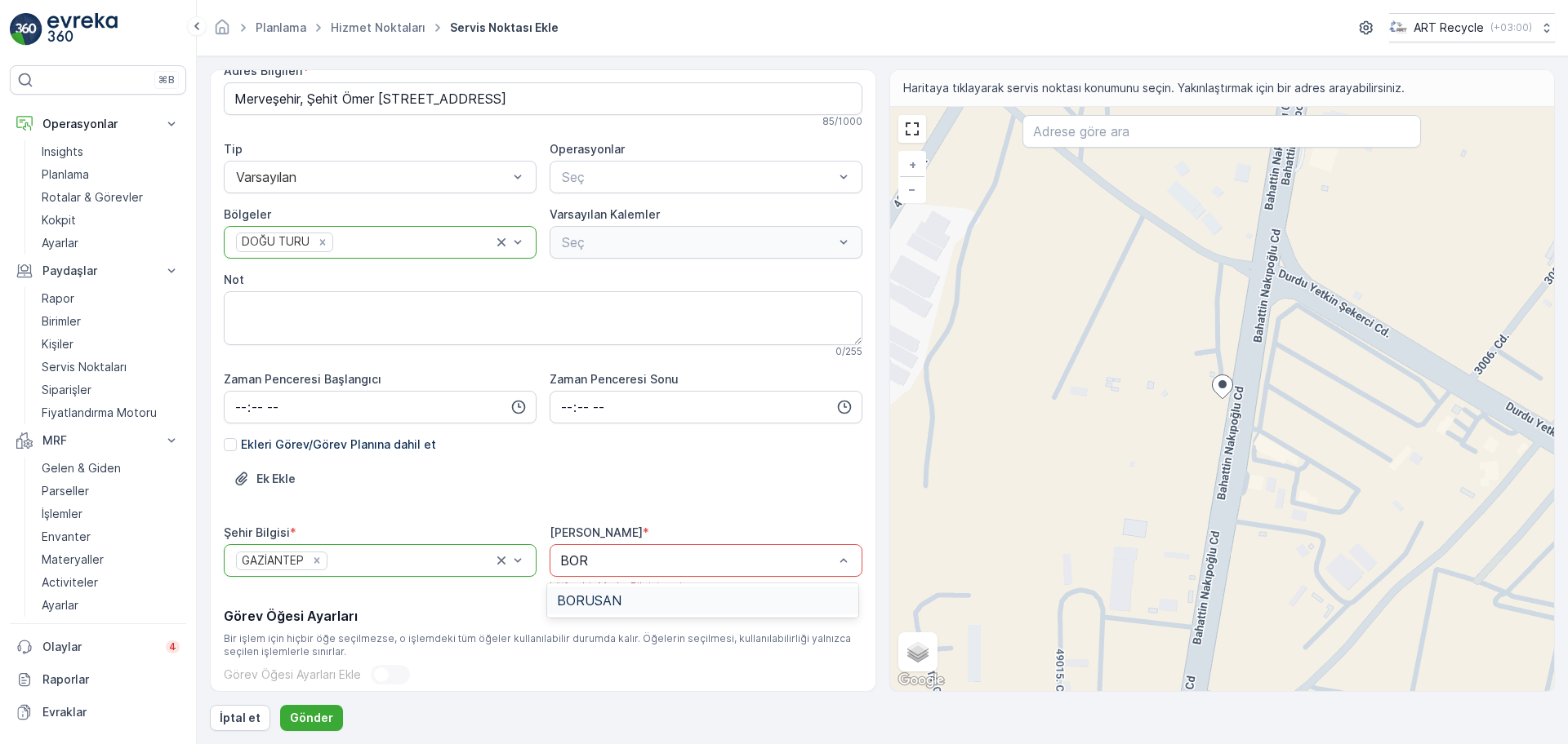
type input "BORU"
click at [595, 591] on div "BORUSAN" at bounding box center [702, 600] width 310 height 27
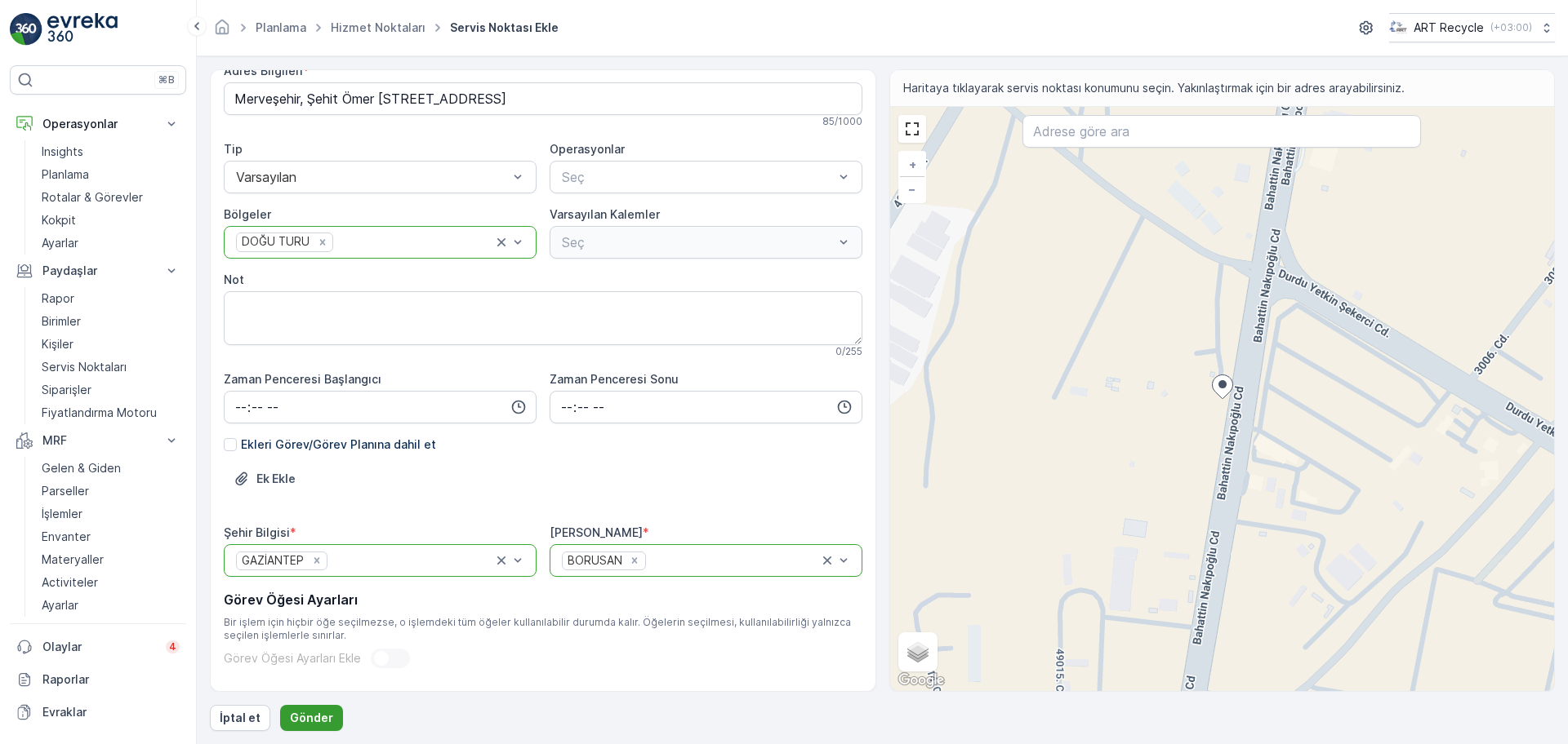
click at [324, 722] on p "Gönder" at bounding box center [312, 718] width 43 height 17
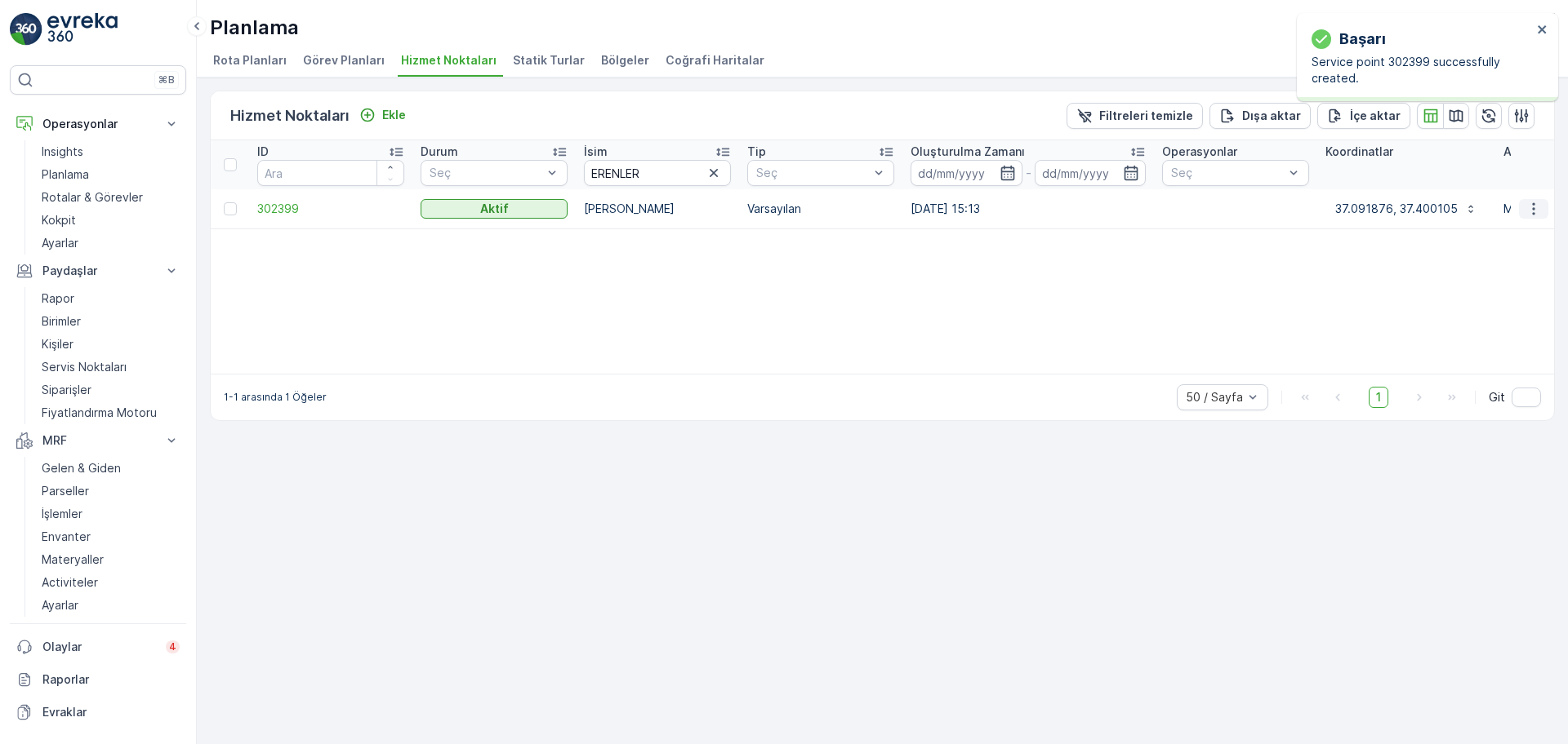
click at [1541, 212] on button "button" at bounding box center [1533, 209] width 29 height 20
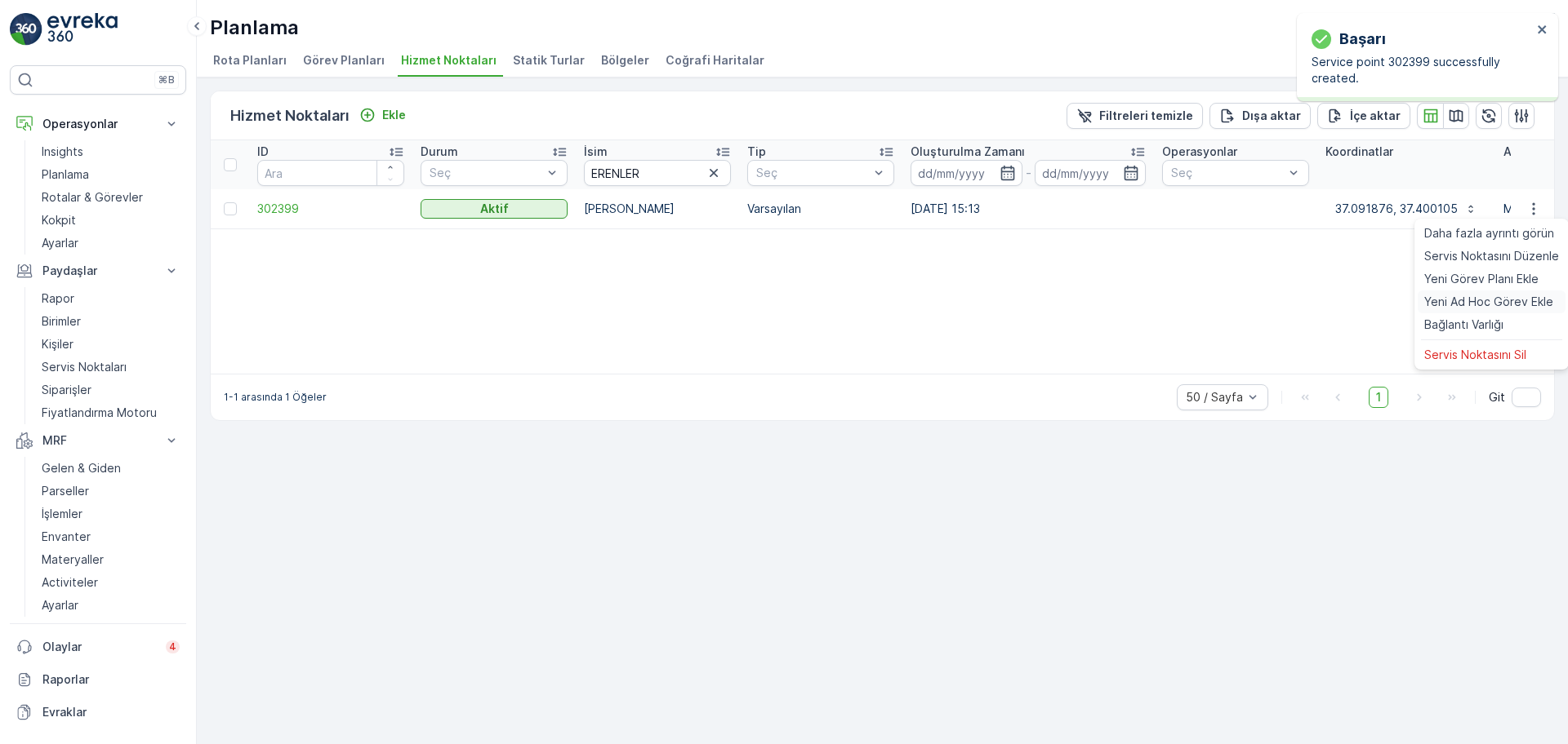
click at [1463, 305] on span "Yeni Ad Hoc Görev Ekle" at bounding box center [1488, 302] width 129 height 17
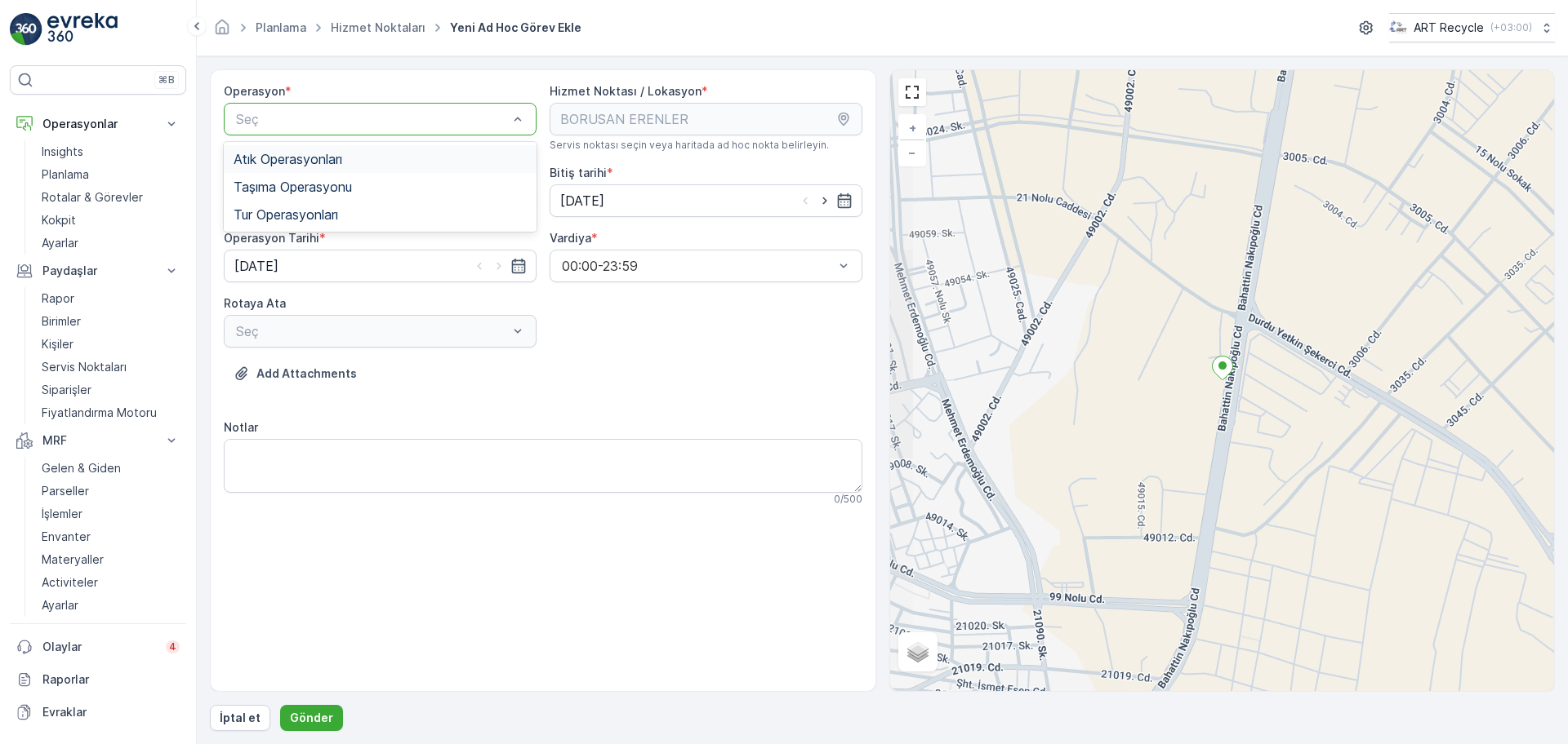
click at [274, 153] on span "Atık Operasyonları" at bounding box center [288, 159] width 108 height 15
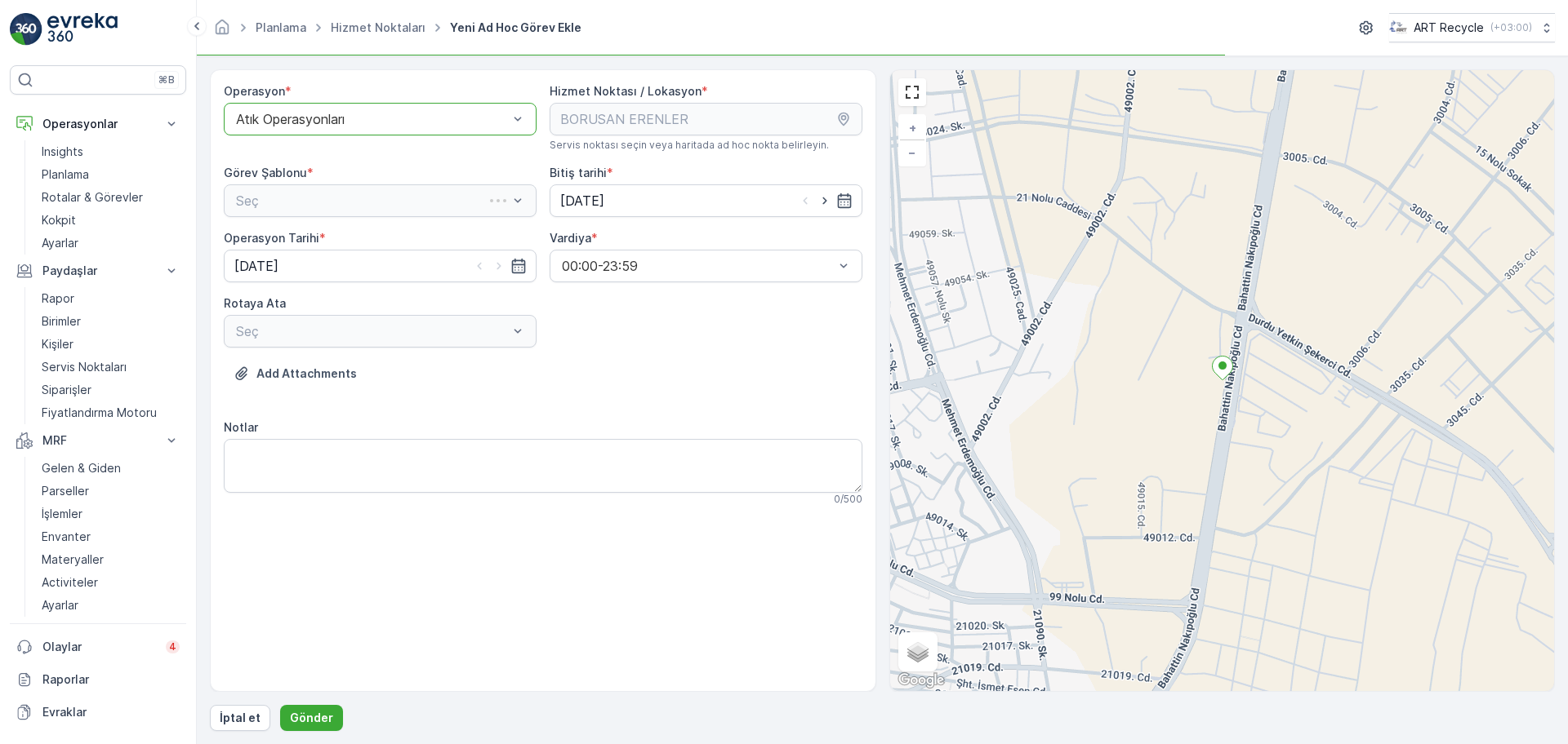
click at [303, 207] on div "Seç" at bounding box center [379, 200] width 313 height 32
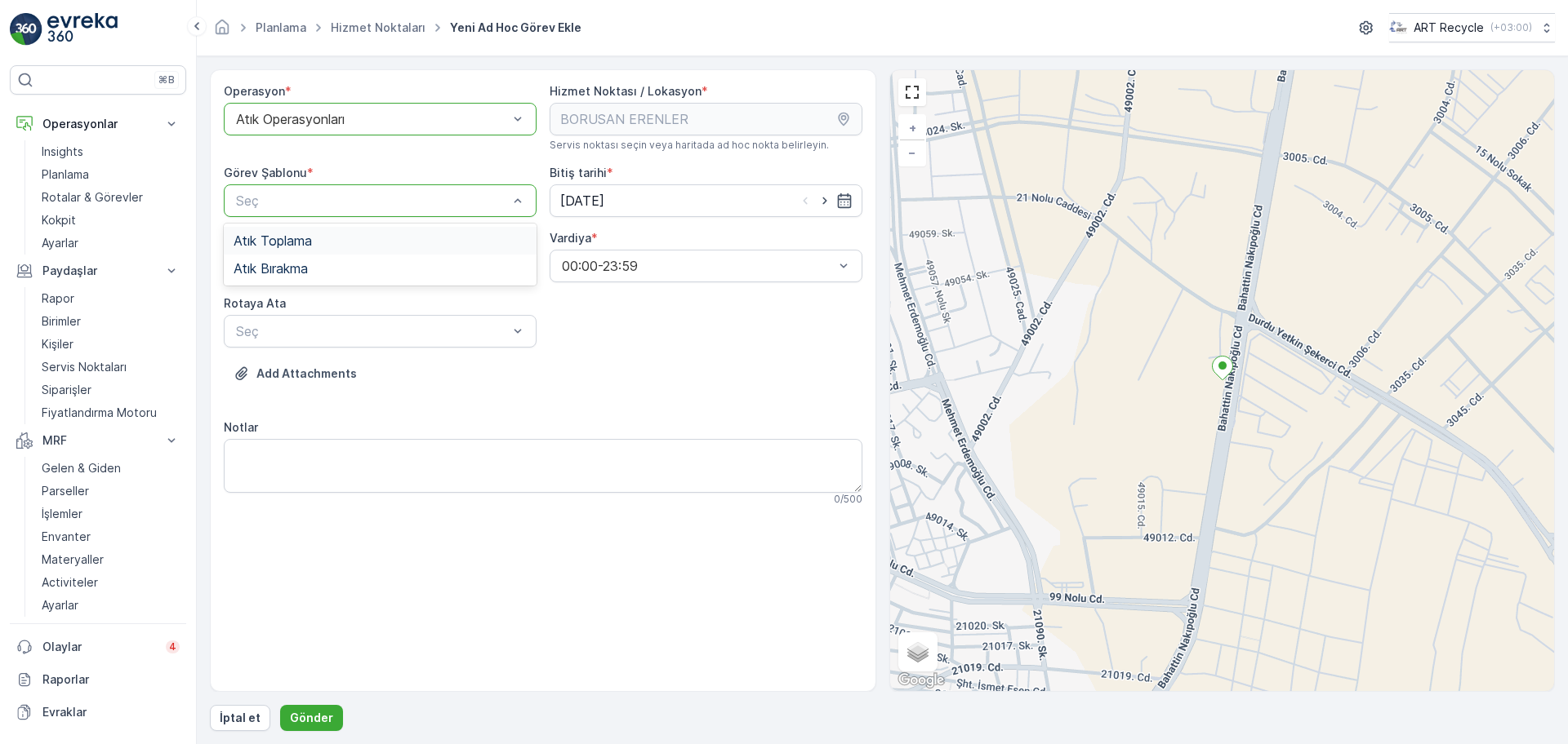
click at [299, 242] on span "Atık Toplama" at bounding box center [273, 241] width 78 height 15
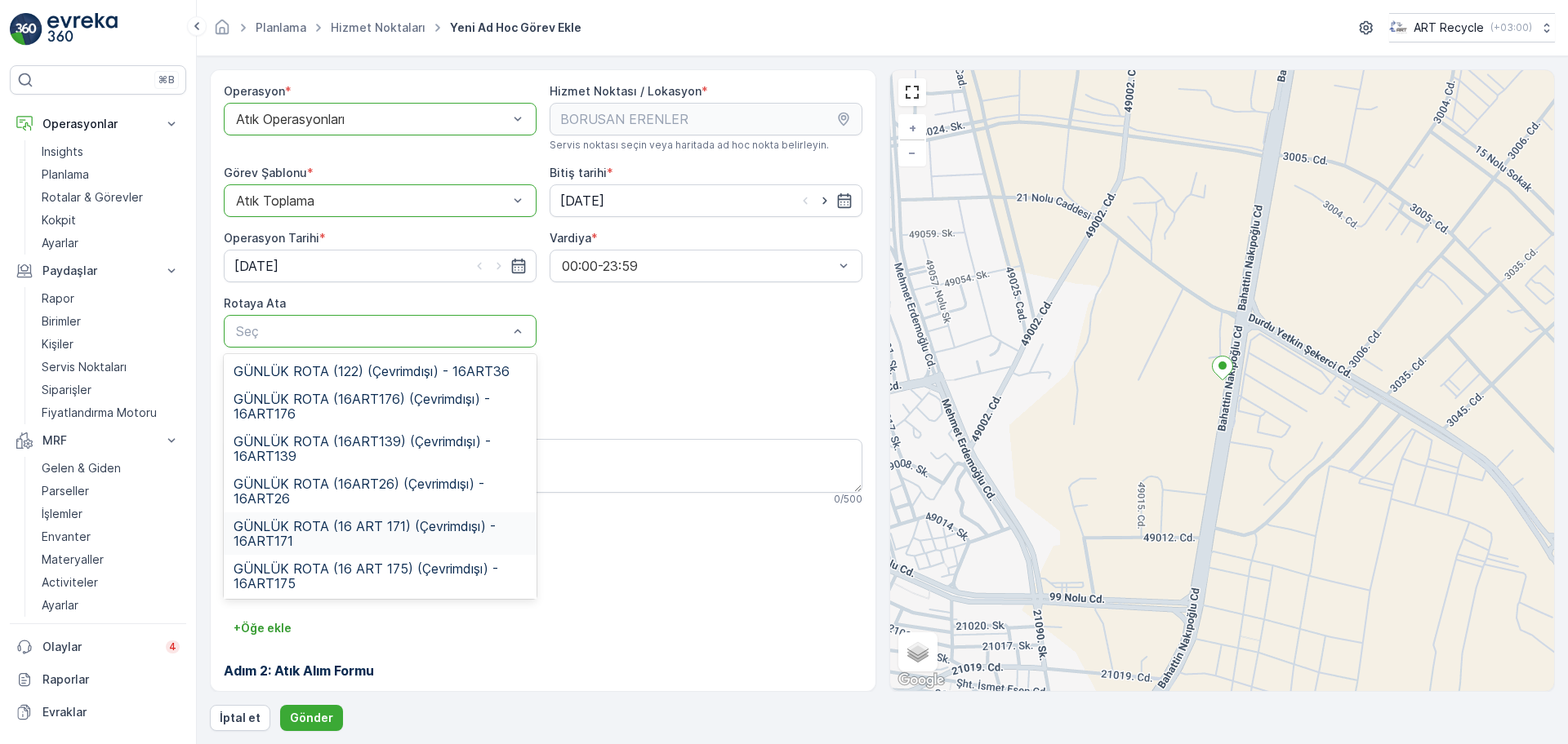
click at [373, 527] on span "GÜNLÜK ROTA (16 ART 171) (Çevrimdışı) - 16ART171" at bounding box center [380, 533] width 293 height 29
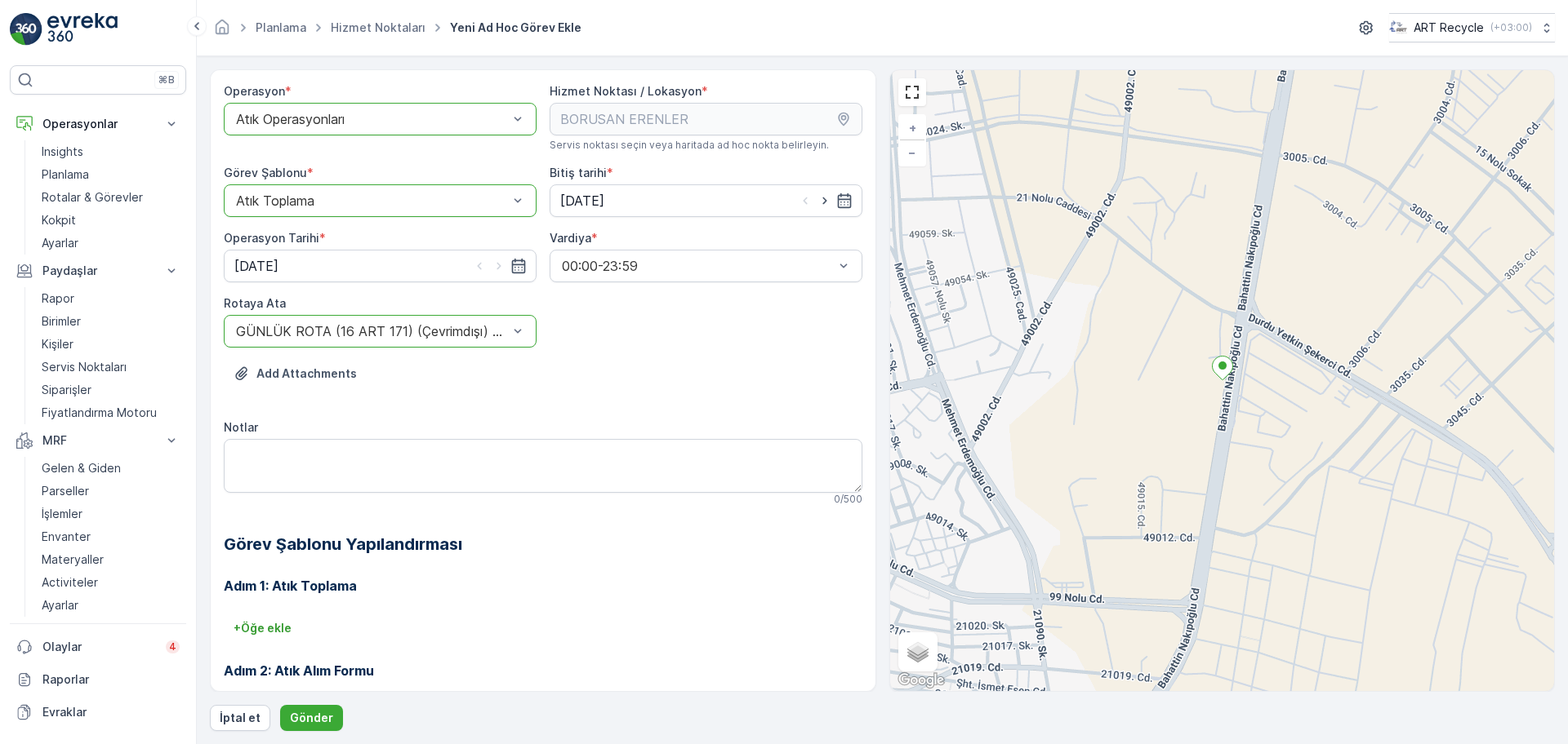
click at [568, 656] on div "Adım 2: Atık Alım Formu Yapılandırma gerekmez." at bounding box center [543, 679] width 639 height 75
click at [314, 712] on p "Gönder" at bounding box center [312, 718] width 43 height 17
